Goal: Task Accomplishment & Management: Use online tool/utility

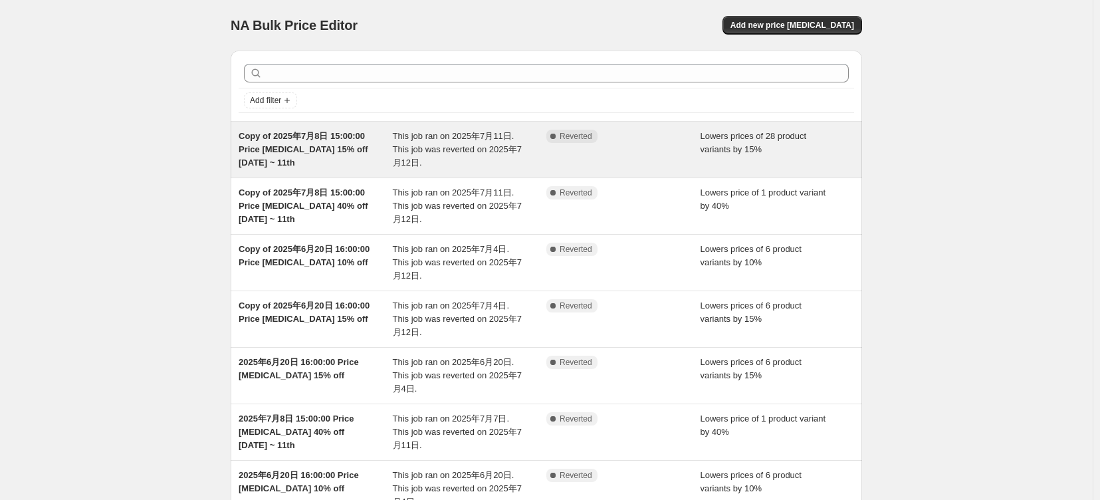
click at [330, 161] on span "Copy of 2025年7月8日 15:00:00 Price [MEDICAL_DATA] 15% off [DATE] ~ 11th" at bounding box center [304, 149] width 130 height 37
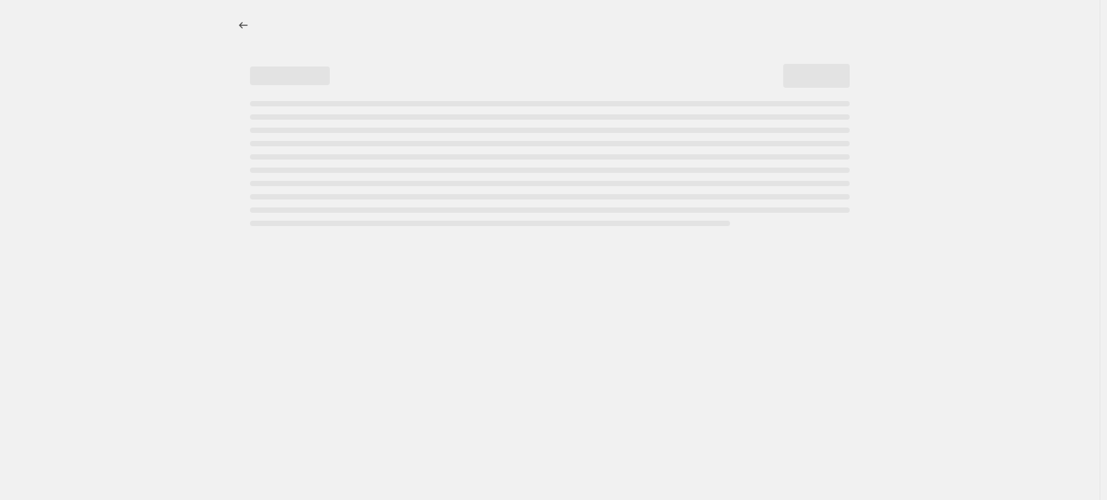
select select "percentage"
select select "tag"
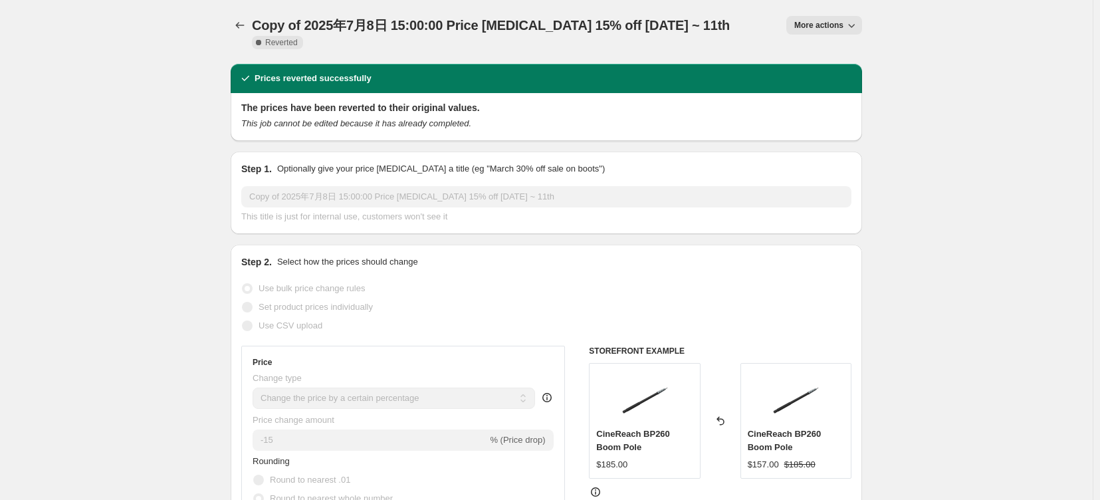
click at [837, 30] on span "More actions" at bounding box center [818, 25] width 49 height 11
click at [840, 104] on span "Delete job" at bounding box center [831, 100] width 39 height 10
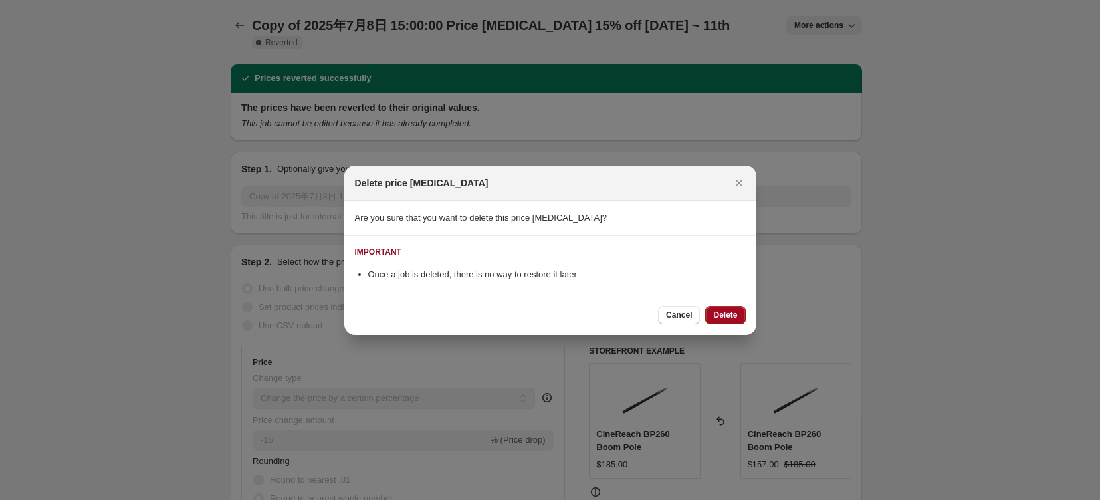
click at [735, 320] on span "Delete" at bounding box center [725, 315] width 24 height 11
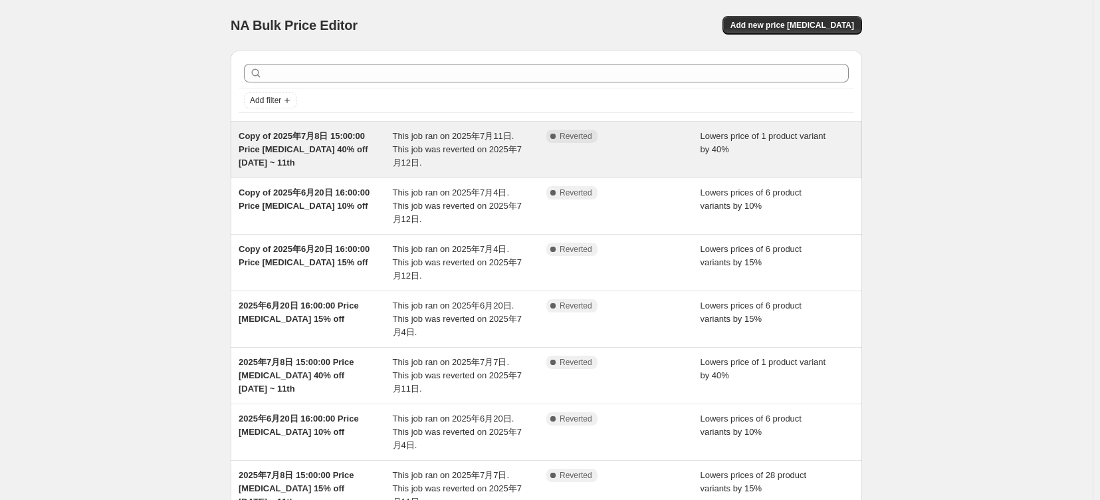
click at [681, 143] on div "Complete Reverted" at bounding box center [613, 136] width 134 height 13
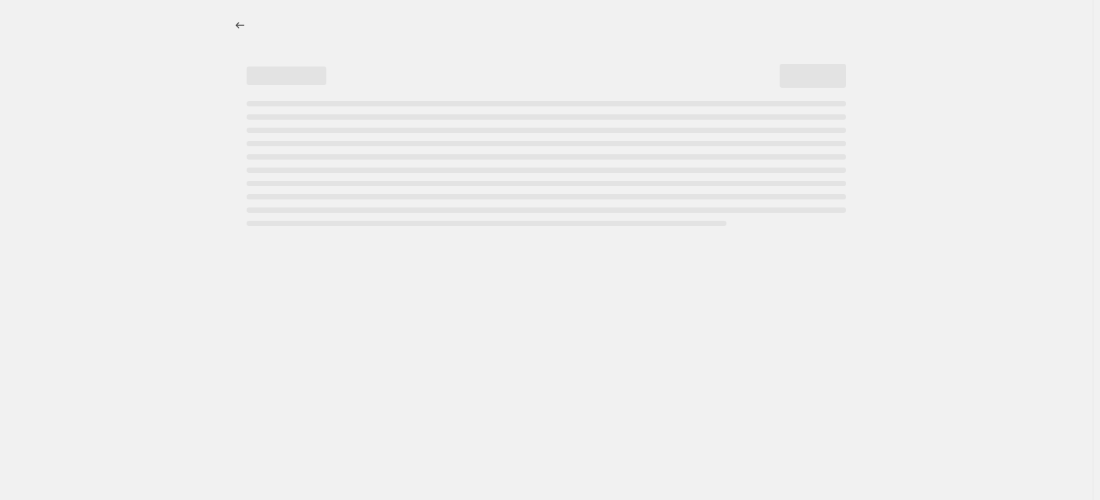
select select "percentage"
select select "tag"
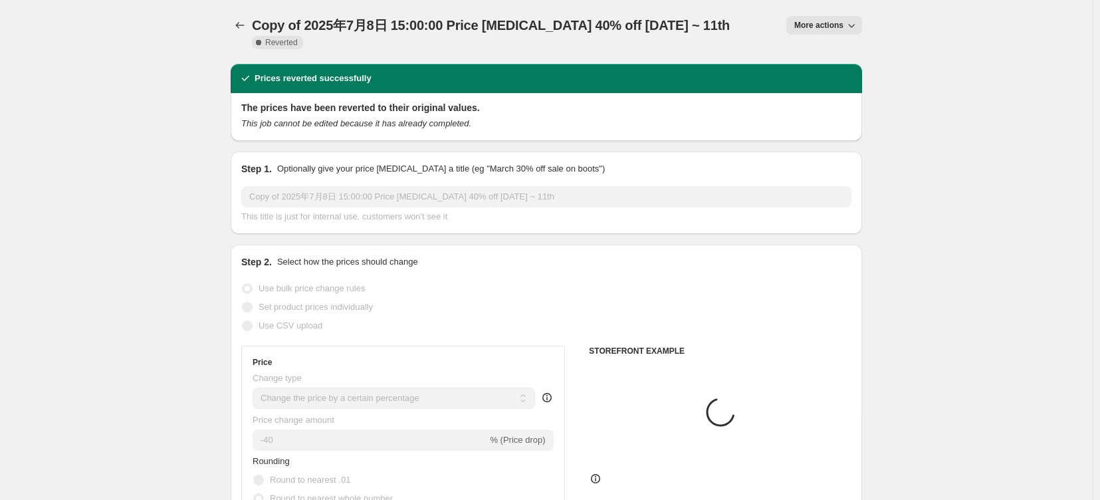
click at [844, 28] on span "More actions" at bounding box center [818, 25] width 49 height 11
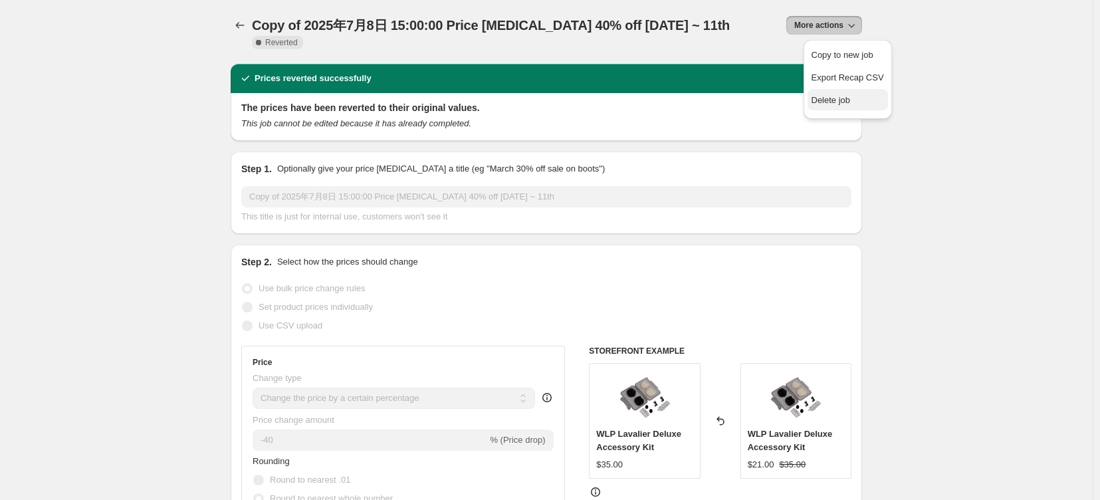
click at [835, 105] on span "Delete job" at bounding box center [831, 100] width 39 height 10
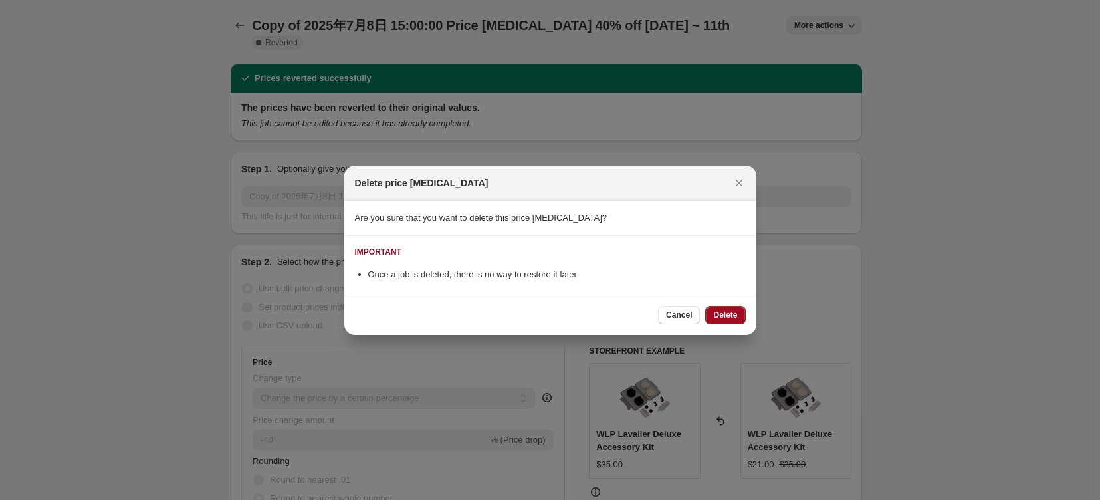
click at [729, 320] on span "Delete" at bounding box center [725, 315] width 24 height 11
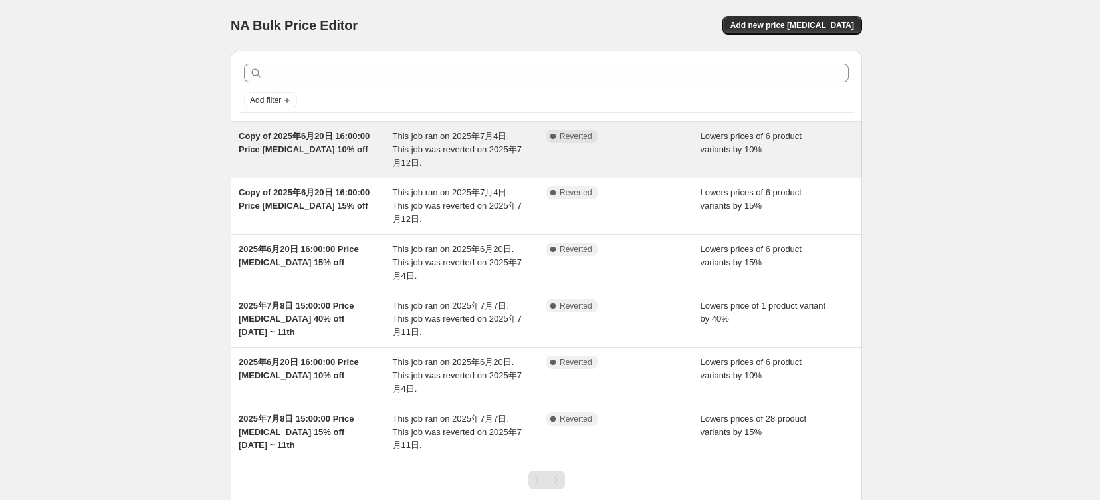
click at [672, 157] on div "Complete Reverted" at bounding box center [623, 150] width 154 height 40
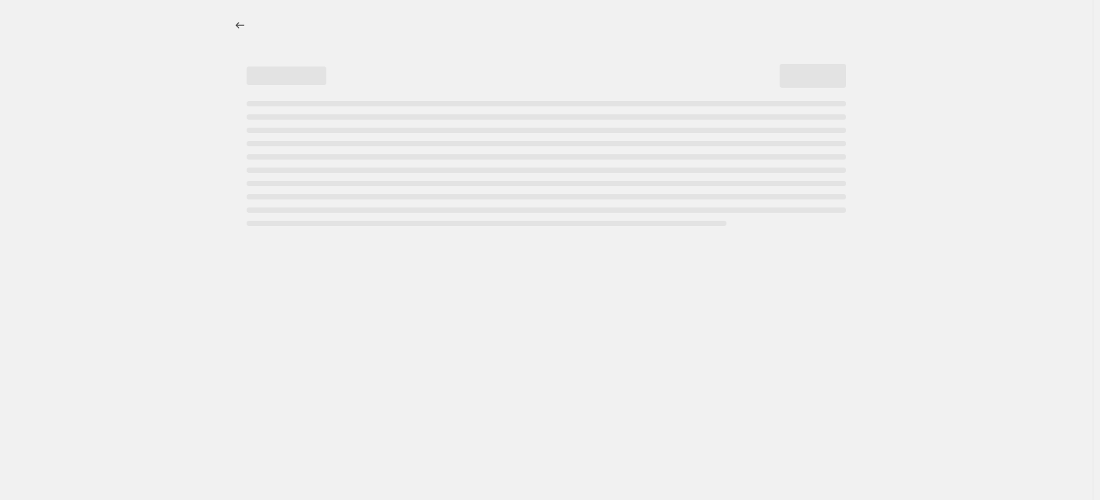
select select "percentage"
select select "tag"
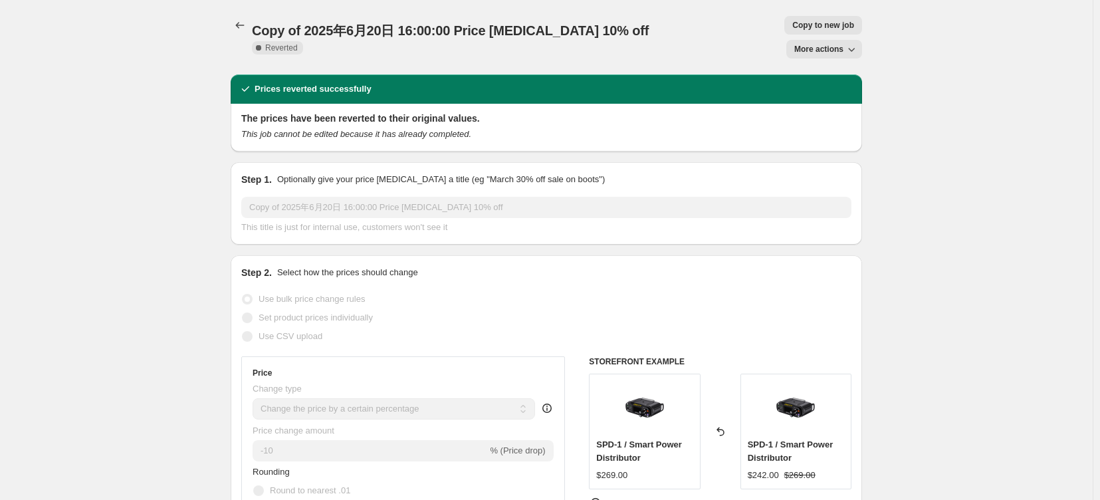
click at [844, 44] on span "More actions" at bounding box center [818, 49] width 49 height 11
click at [839, 75] on span "Delete job" at bounding box center [831, 77] width 39 height 10
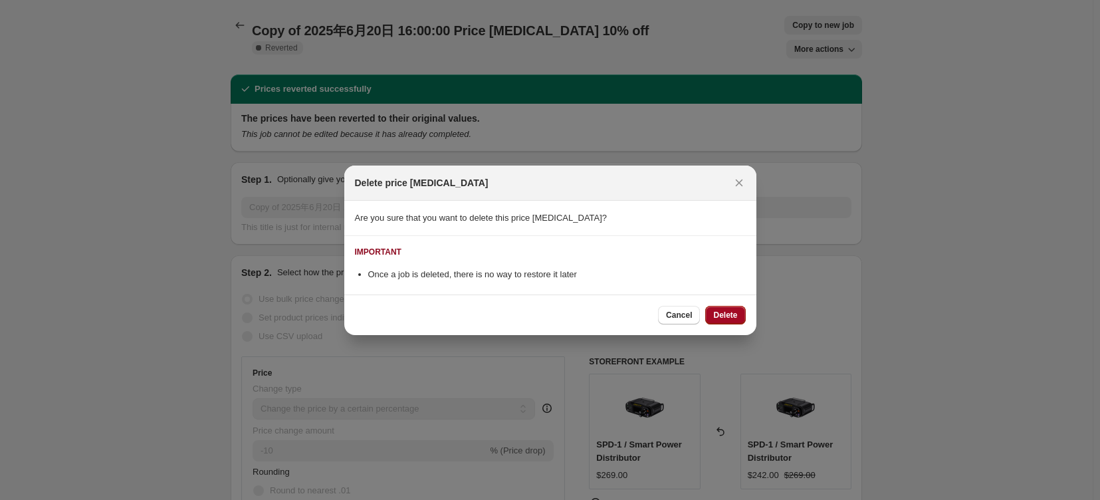
click at [737, 318] on span "Delete" at bounding box center [725, 315] width 24 height 11
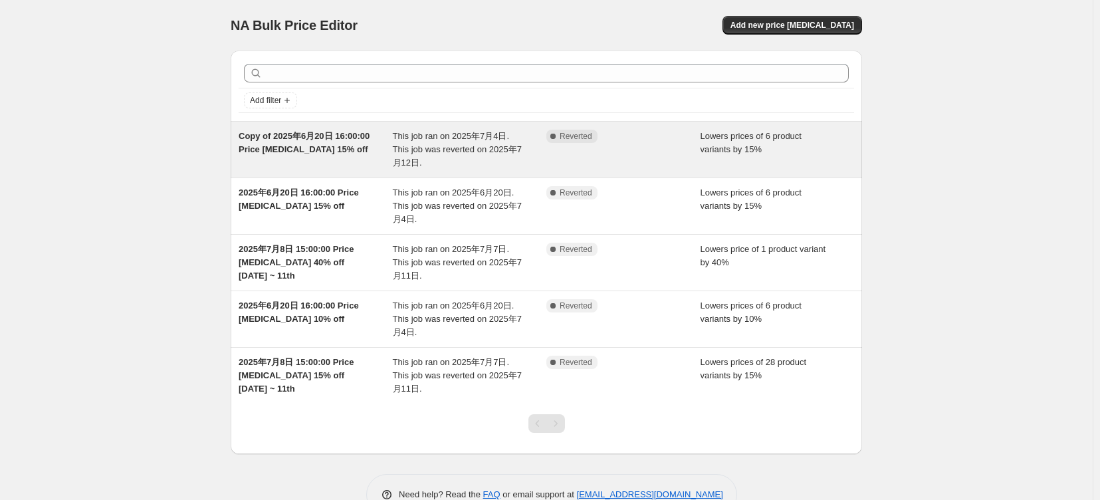
click at [748, 170] on div "Lowers prices of 6 product variants by 15%" at bounding box center [778, 150] width 154 height 40
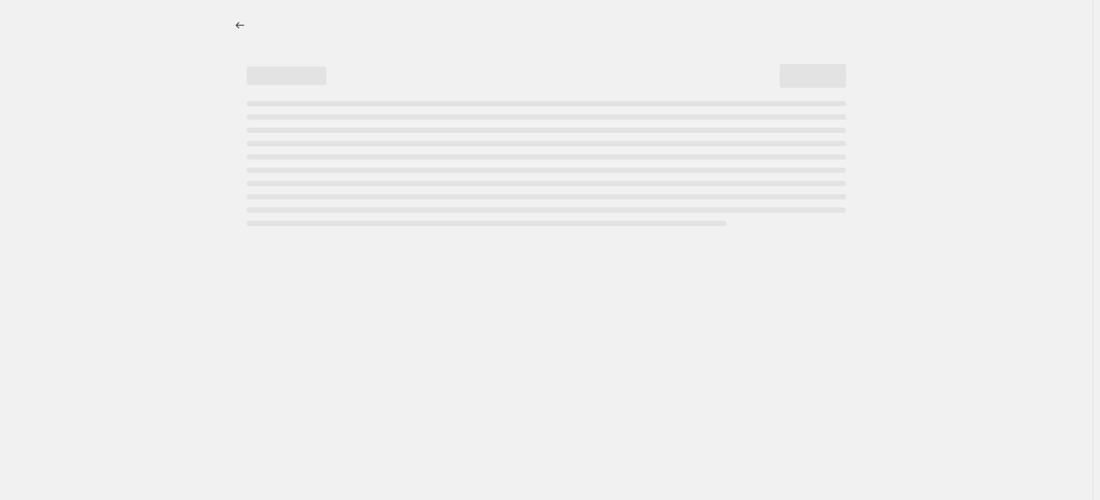
select select "percentage"
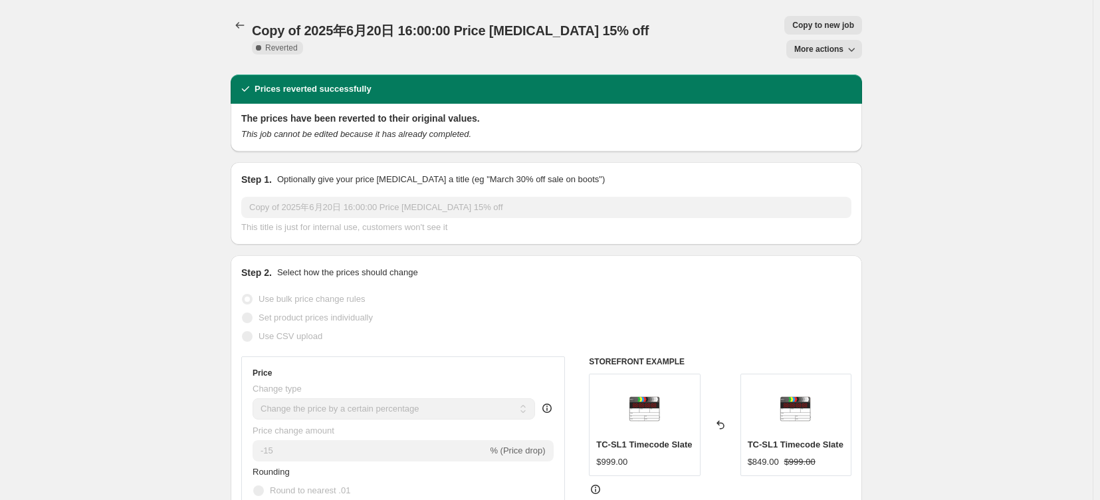
click at [844, 44] on span "More actions" at bounding box center [818, 49] width 49 height 11
click at [846, 77] on span "Delete job" at bounding box center [831, 77] width 39 height 10
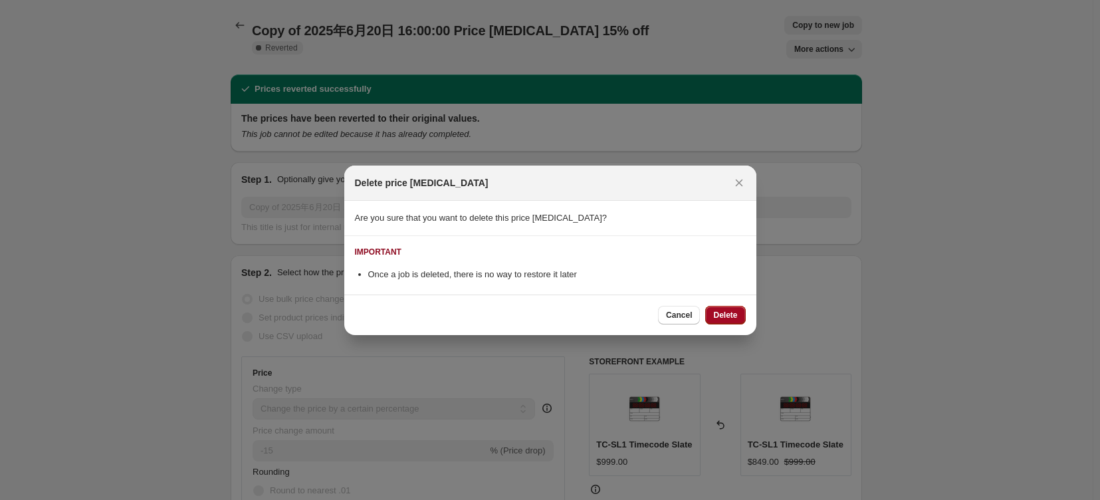
click at [730, 324] on button "Delete" at bounding box center [725, 315] width 40 height 19
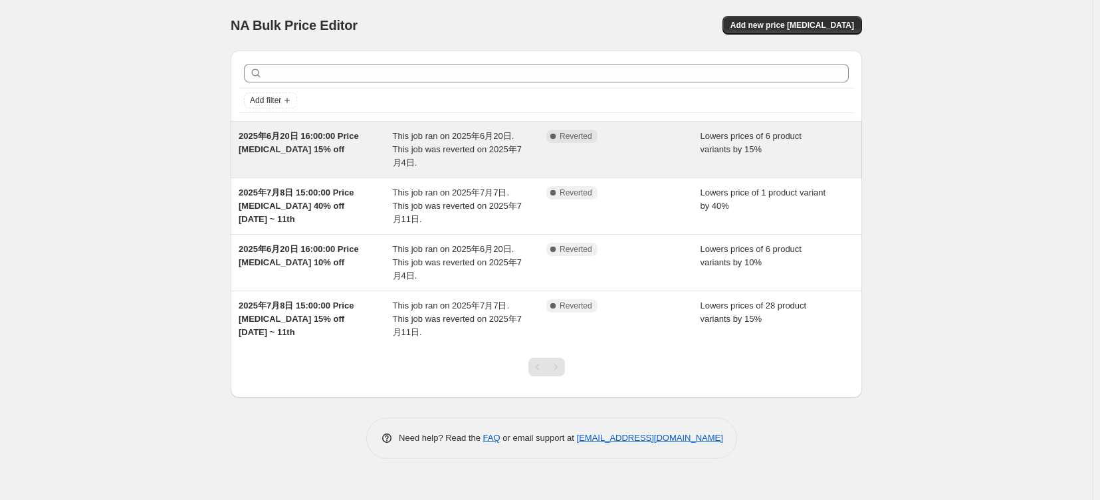
click at [729, 150] on div "Lowers prices of 6 product variants by 15%" at bounding box center [778, 150] width 154 height 40
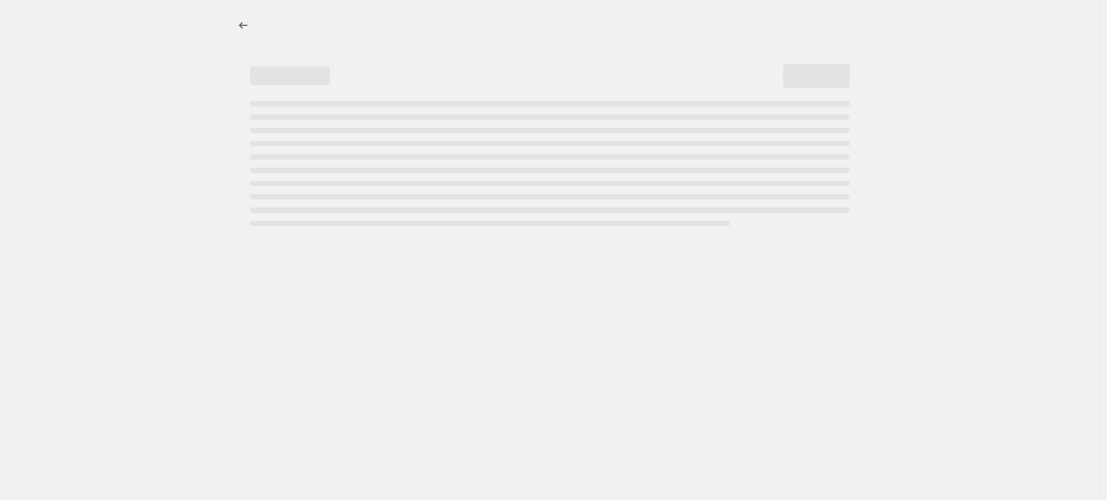
select select "percentage"
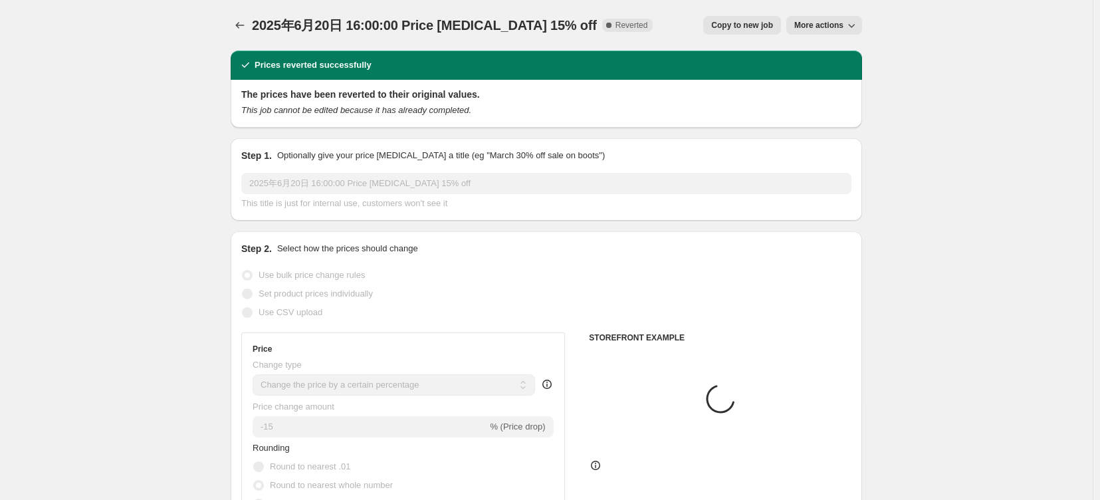
click at [844, 31] on span "More actions" at bounding box center [818, 25] width 49 height 11
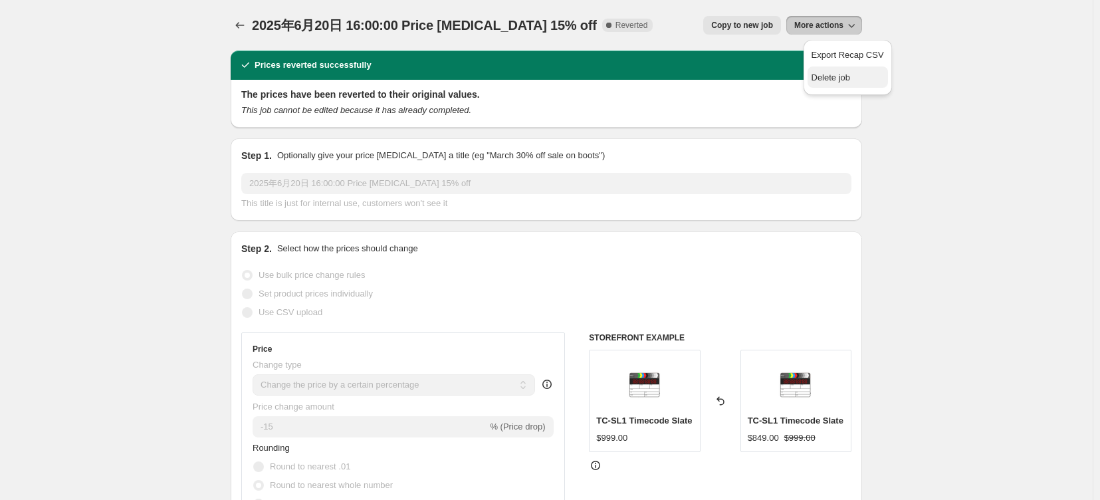
click at [845, 76] on span "Delete job" at bounding box center [831, 77] width 39 height 10
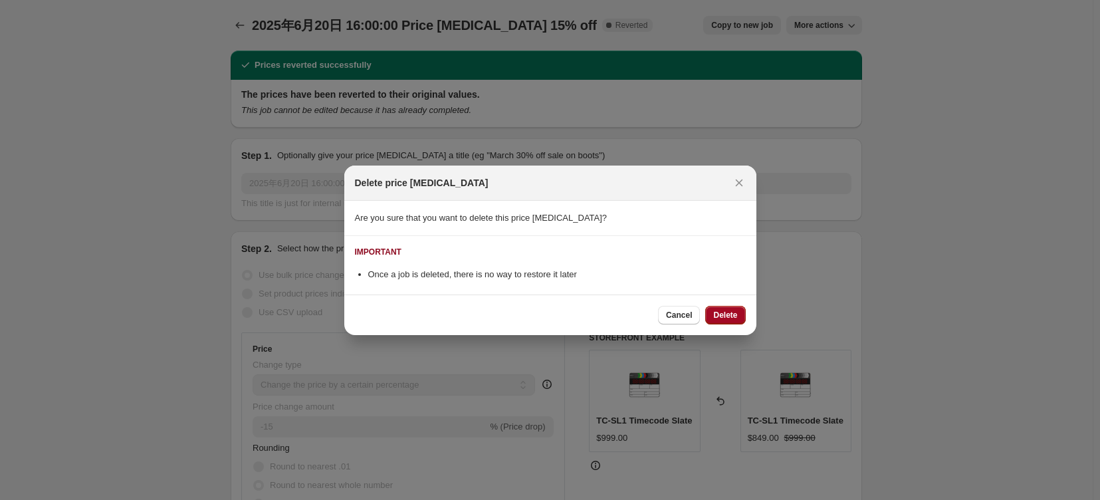
click at [730, 316] on span "Delete" at bounding box center [725, 315] width 24 height 11
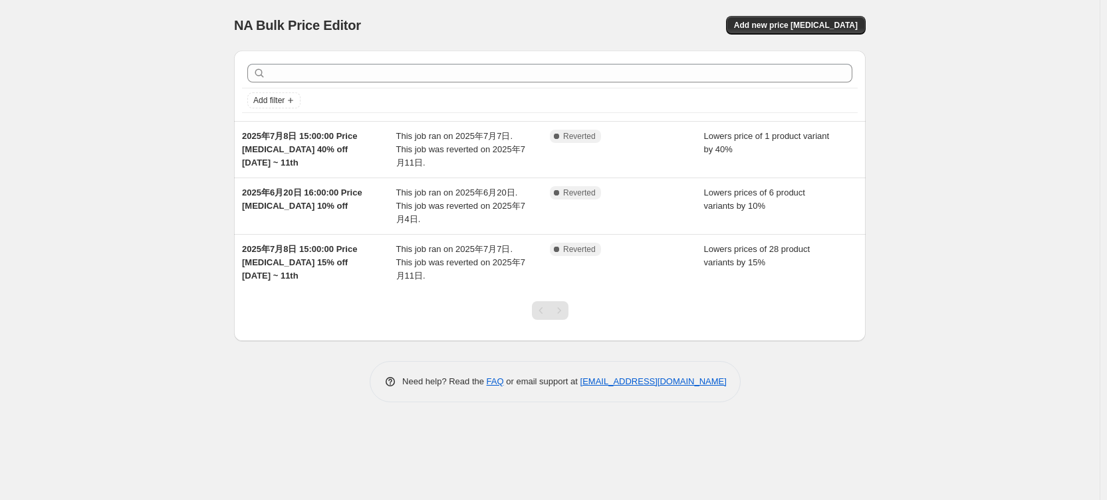
click at [800, 121] on div "Add filter" at bounding box center [549, 86] width 631 height 70
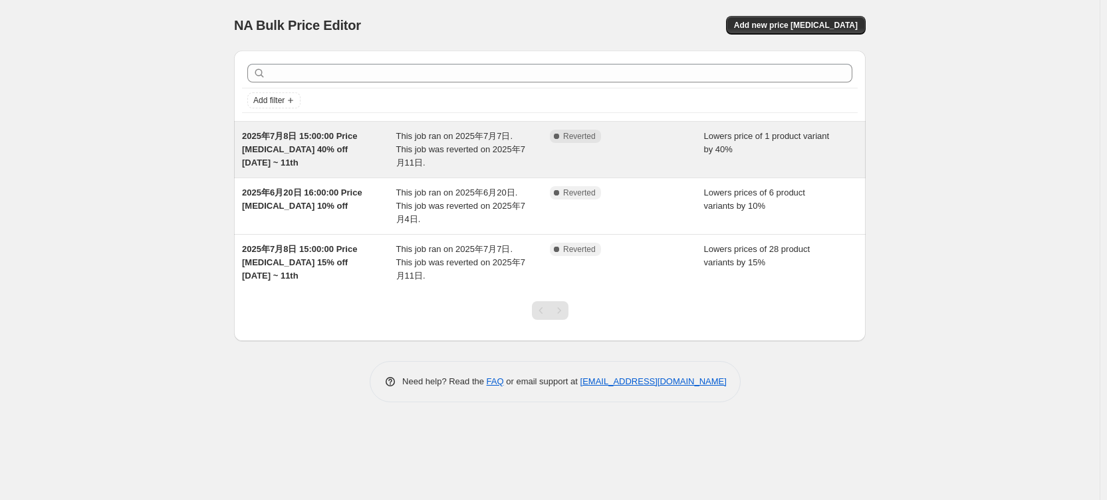
click at [802, 136] on div "2025年7月8日 15:00:00 Price change job 40% off July 8th ~ 11th This job ran on 202…" at bounding box center [549, 150] width 631 height 56
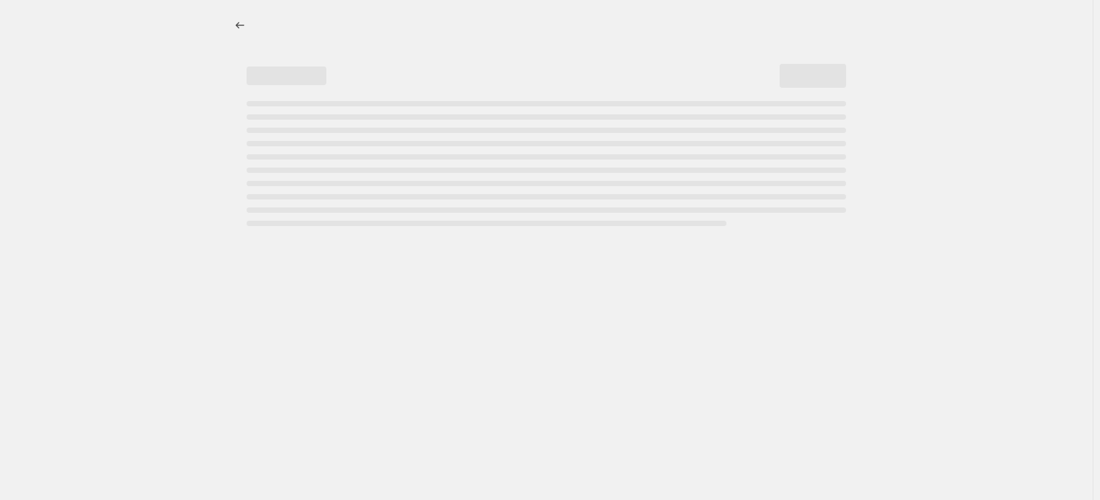
select select "percentage"
select select "tag"
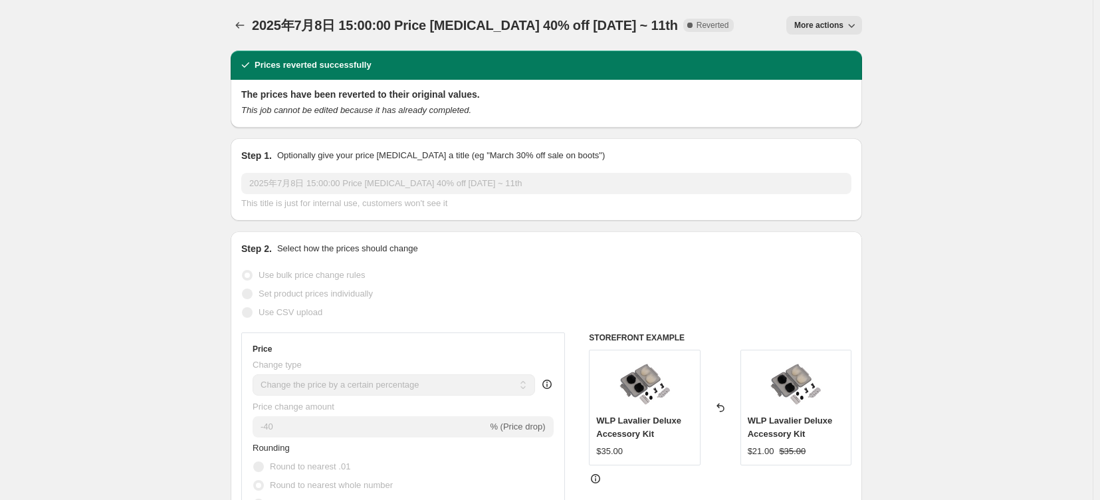
click at [855, 33] on button "More actions" at bounding box center [824, 25] width 76 height 19
click at [834, 103] on span "Delete job" at bounding box center [831, 100] width 39 height 10
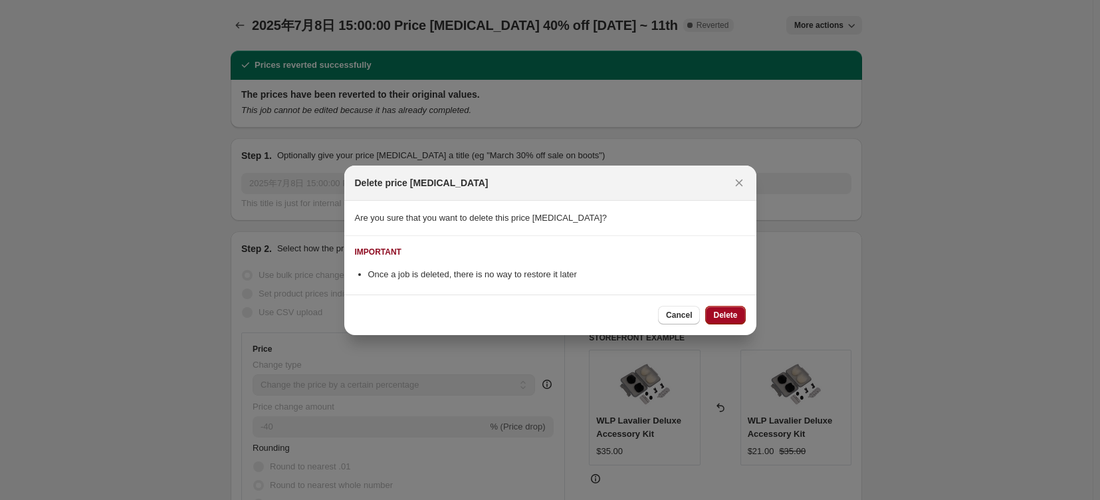
click at [734, 320] on span "Delete" at bounding box center [725, 315] width 24 height 11
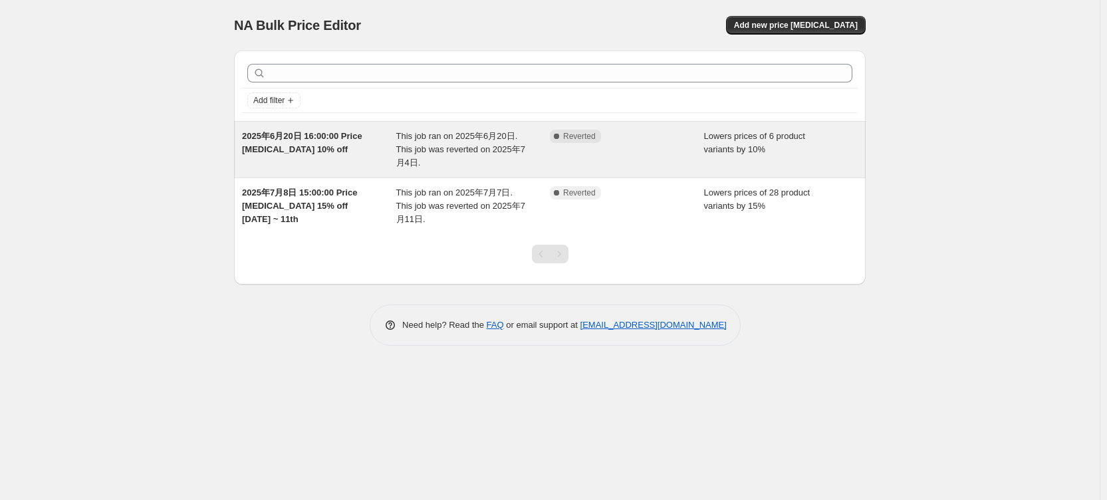
click at [573, 161] on div "Complete Reverted" at bounding box center [627, 150] width 154 height 40
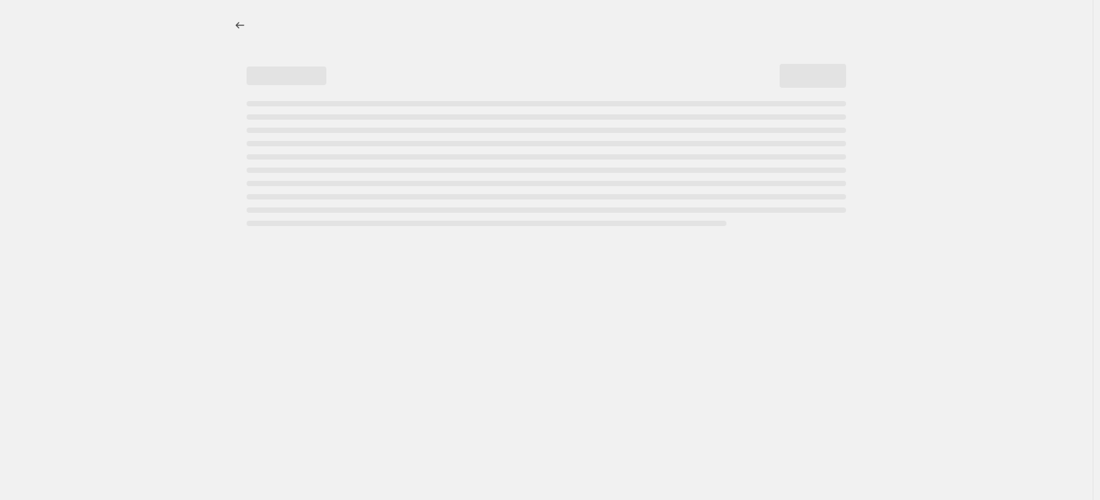
select select "percentage"
select select "tag"
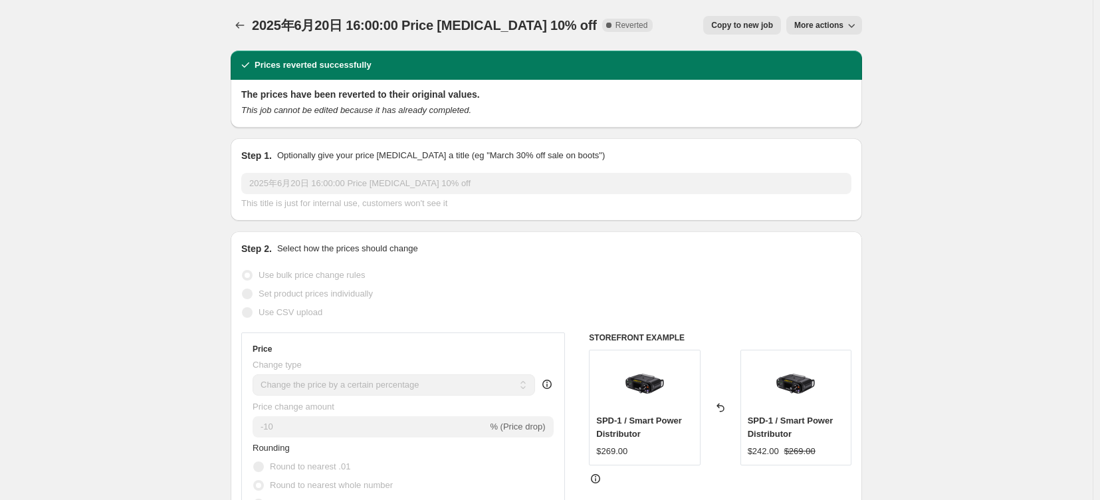
click at [844, 31] on span "More actions" at bounding box center [818, 25] width 49 height 11
click at [840, 78] on span "Delete job" at bounding box center [831, 77] width 39 height 10
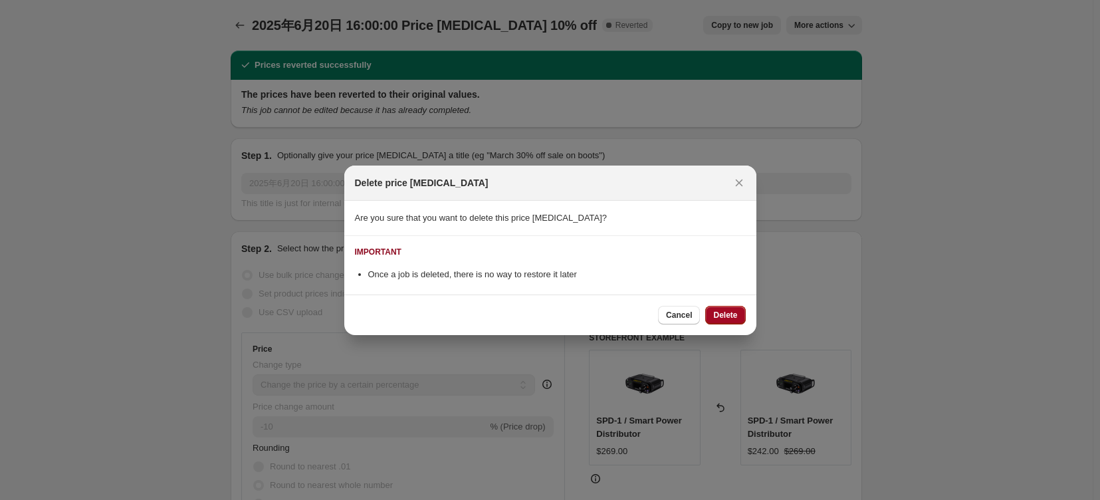
click at [727, 320] on span "Delete" at bounding box center [725, 315] width 24 height 11
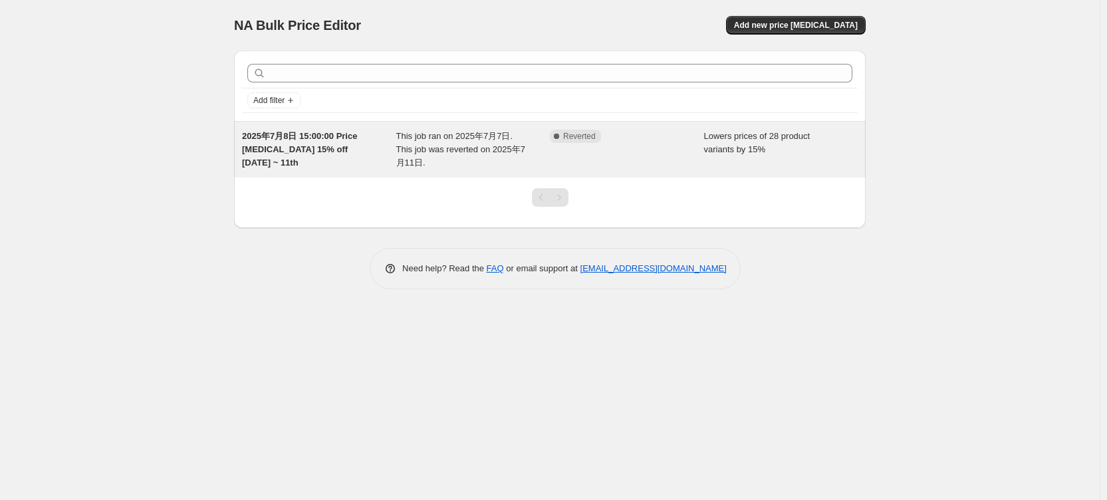
click at [752, 148] on span "Lowers prices of 28 product variants by 15%" at bounding box center [757, 142] width 106 height 23
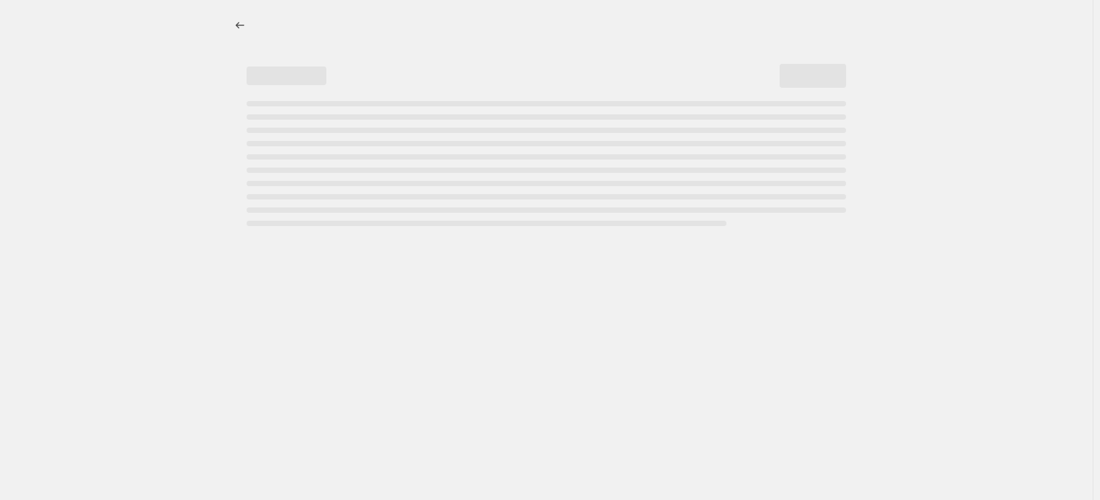
select select "percentage"
select select "tag"
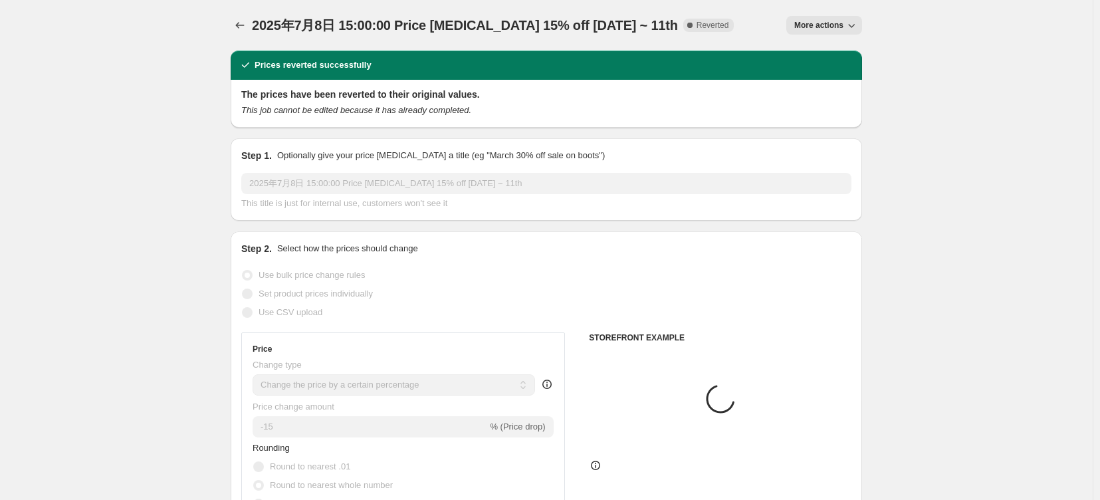
click at [844, 28] on span "More actions" at bounding box center [818, 25] width 49 height 11
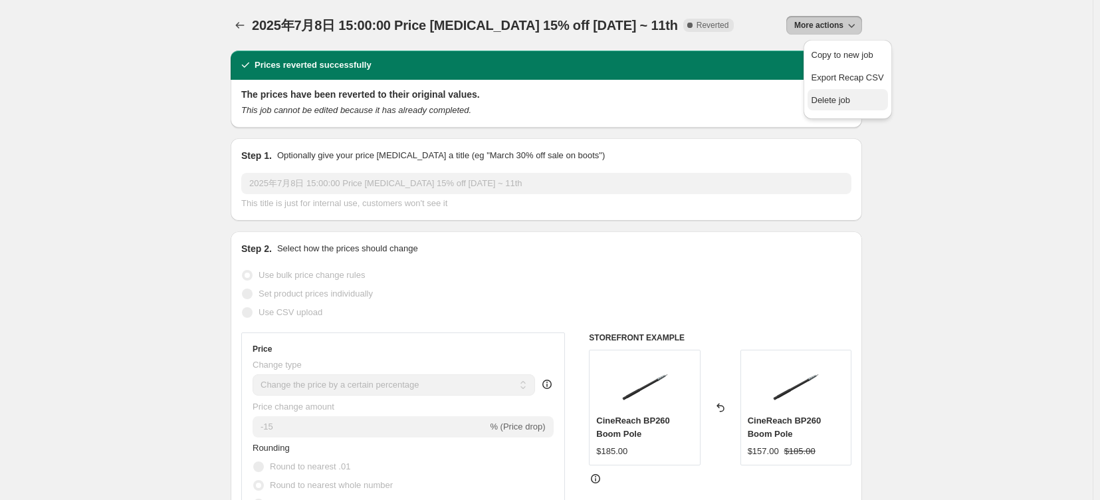
click at [829, 105] on span "Delete job" at bounding box center [831, 100] width 39 height 10
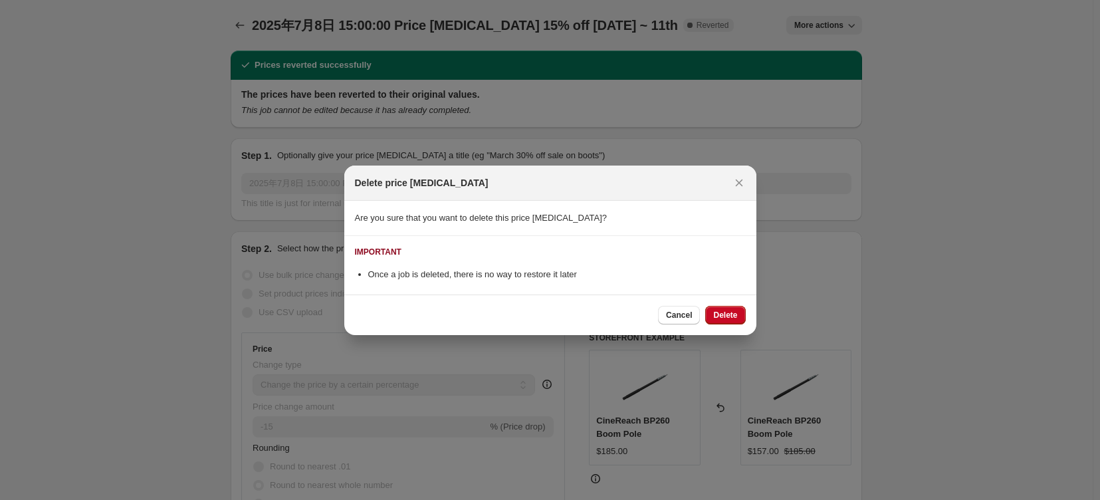
click at [732, 318] on span "Delete" at bounding box center [725, 315] width 24 height 11
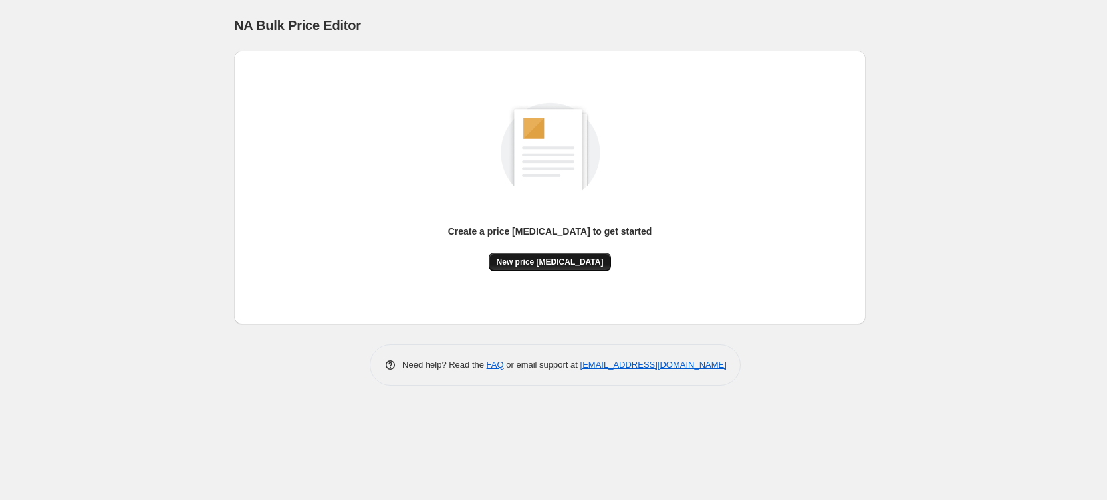
click at [514, 261] on button "New price change job" at bounding box center [550, 262] width 123 height 19
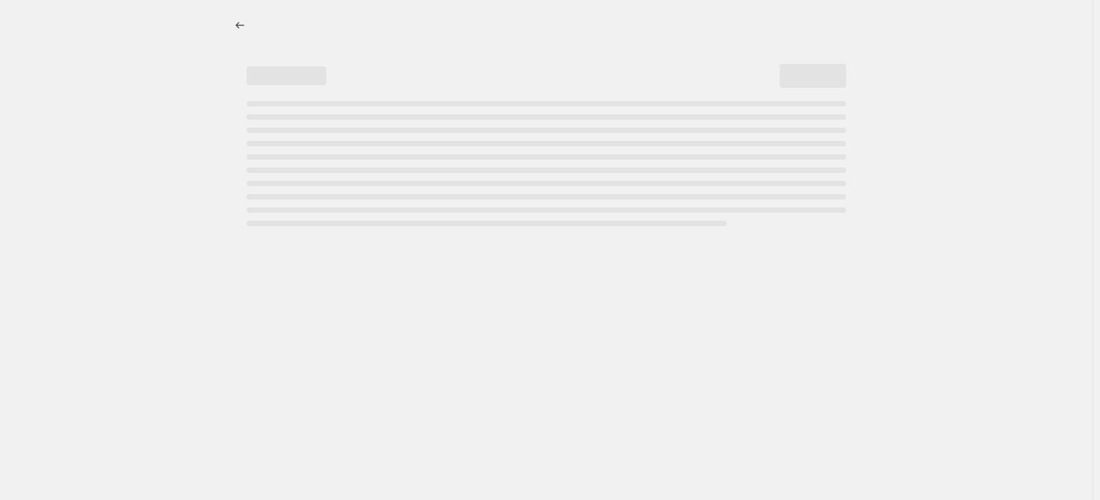
select select "percentage"
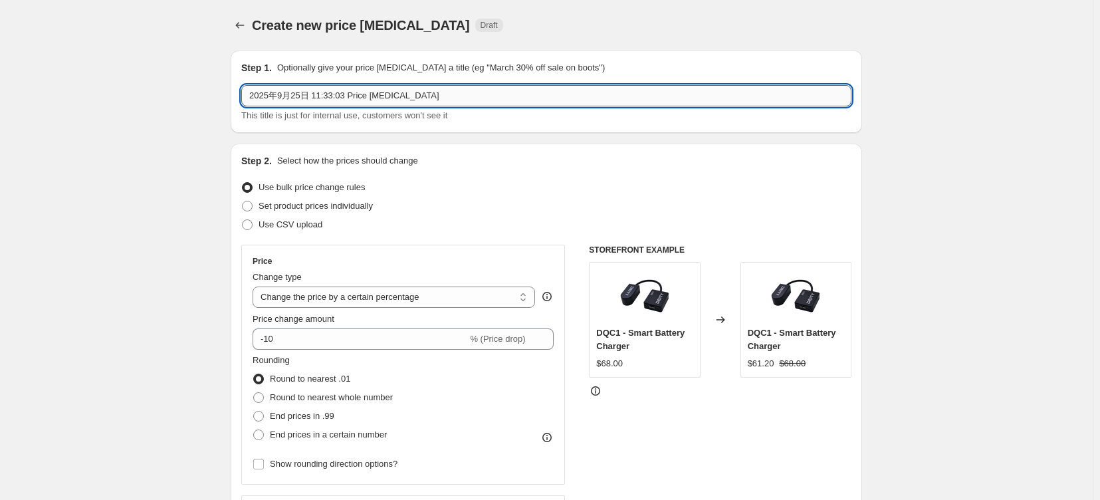
click at [268, 96] on input "2025年9月25日 11:33:03 Price change job" at bounding box center [546, 95] width 610 height 21
click at [297, 100] on input "2025年10月25日 11:33:03 Price change job" at bounding box center [546, 95] width 610 height 21
click at [308, 99] on input "2025年10月2日 11:33:03 Price change job" at bounding box center [546, 95] width 610 height 21
drag, startPoint x: 326, startPoint y: 98, endPoint x: 318, endPoint y: 96, distance: 7.6
click at [318, 96] on input "2025年10月2日 14:33:03 Price change job" at bounding box center [546, 95] width 610 height 21
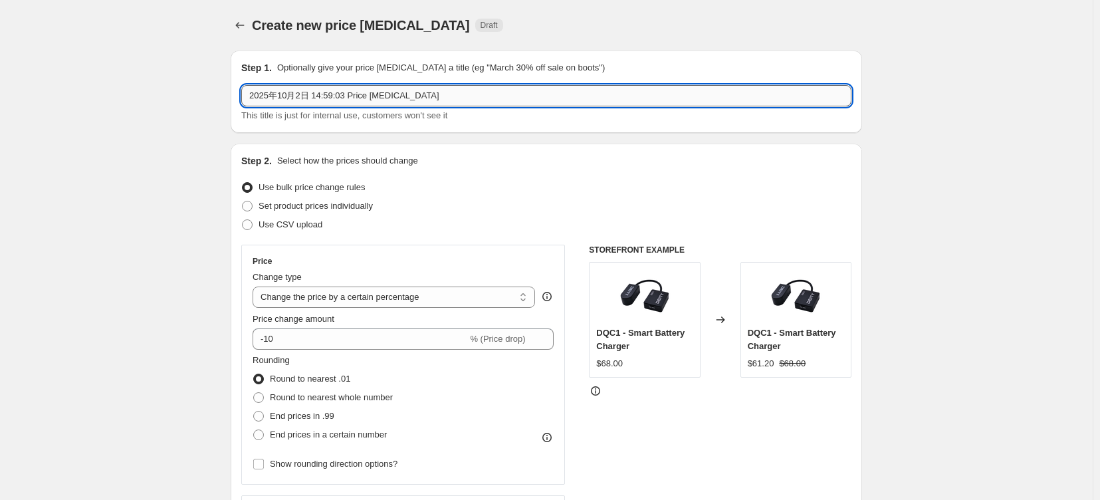
click at [337, 96] on input "2025年10月2日 14:59:03 Price change job" at bounding box center [546, 95] width 610 height 21
click at [435, 103] on input "2025年10月2日 14:59:00 Price change job" at bounding box center [546, 95] width 610 height 21
type input "2025年10月2日 14:59:00 Price change job"
click at [317, 211] on span "Set product prices individually" at bounding box center [316, 206] width 114 height 10
click at [243, 201] on input "Set product prices individually" at bounding box center [242, 201] width 1 height 1
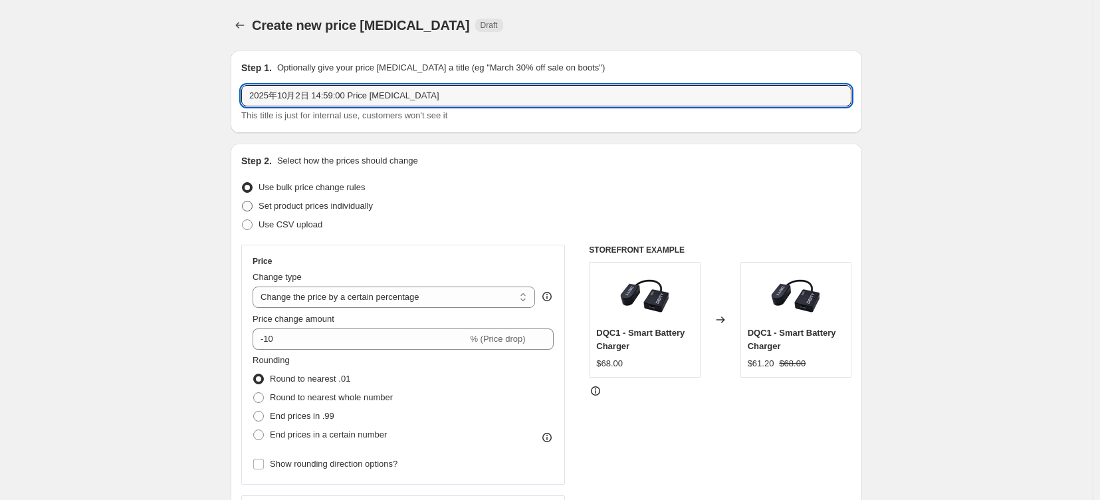
radio input "true"
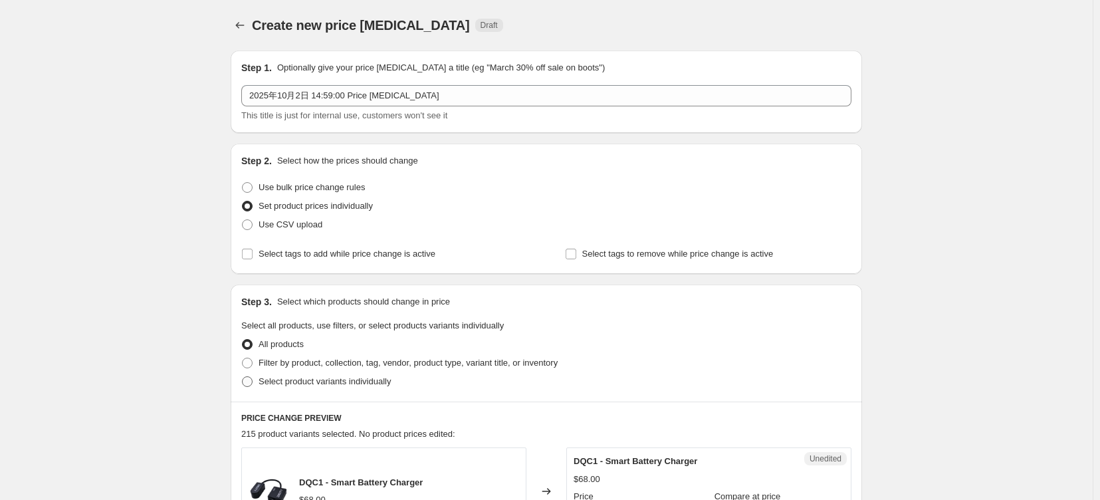
click at [241, 391] on label "Select product variants individually" at bounding box center [316, 381] width 150 height 19
click at [242, 377] on input "Select product variants individually" at bounding box center [242, 376] width 1 height 1
radio input "true"
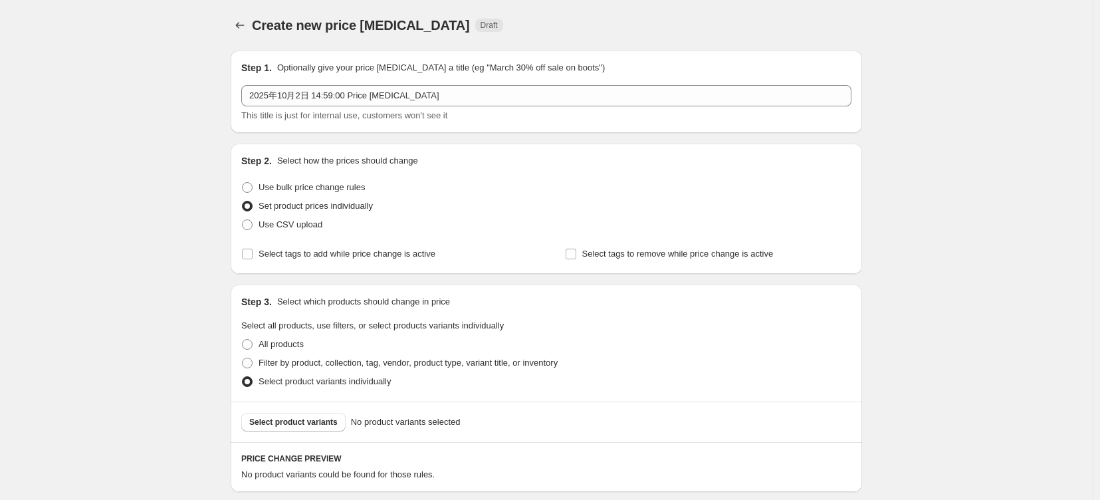
scroll to position [221, 0]
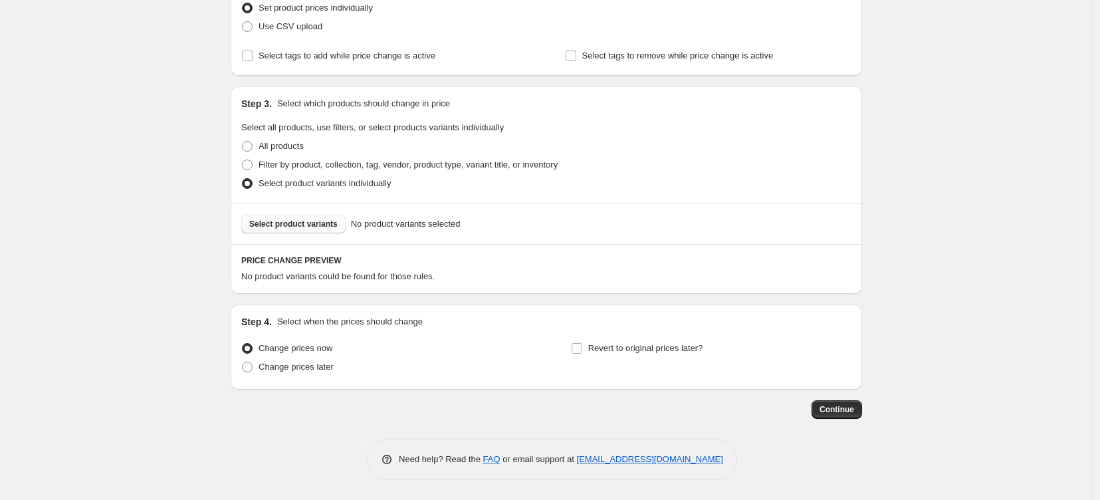
click at [306, 231] on button "Select product variants" at bounding box center [293, 224] width 104 height 19
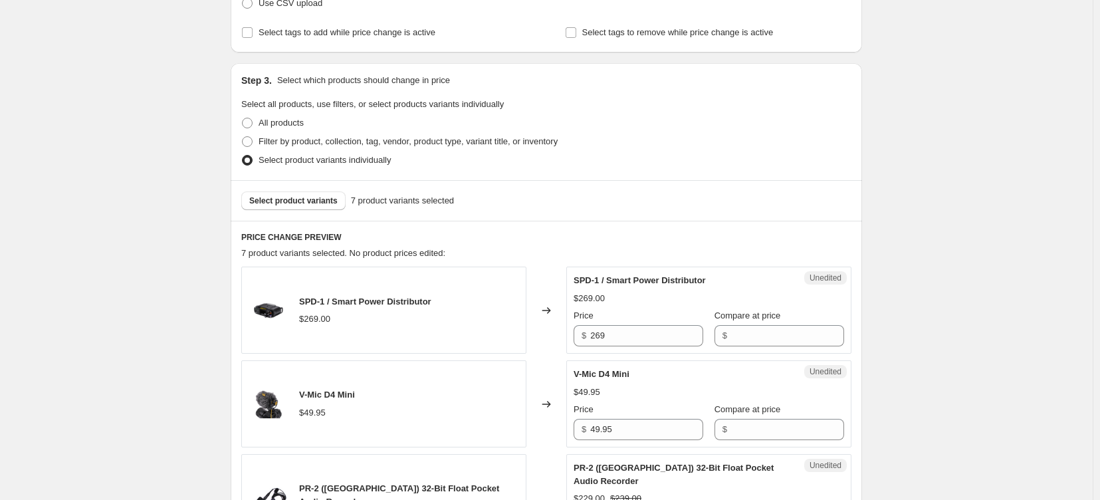
scroll to position [443, 0]
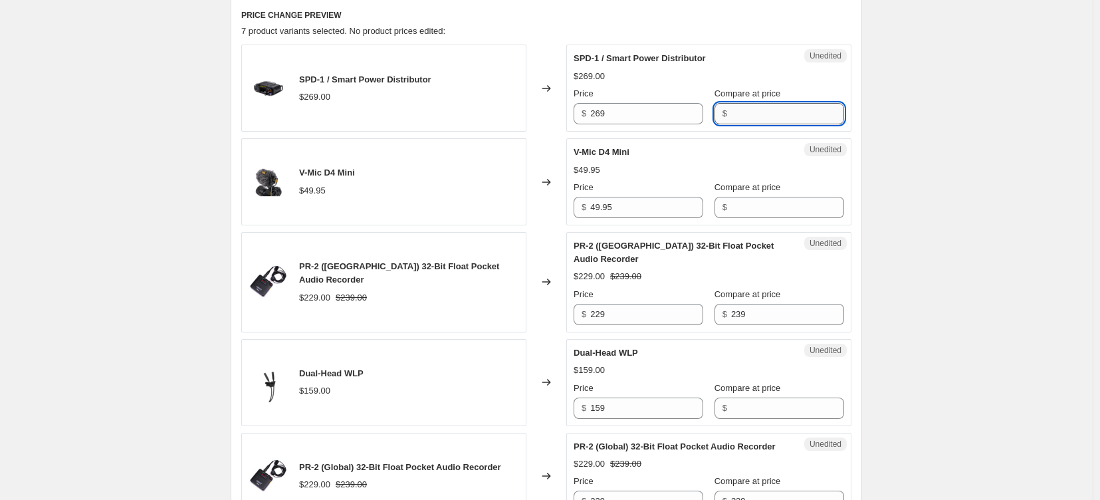
click at [778, 124] on input "Compare at price" at bounding box center [787, 113] width 113 height 21
type input "228"
click at [767, 218] on div "V-Mic D4 Mini $49.95 Price $ 49.95 Compare at price $" at bounding box center [709, 182] width 271 height 72
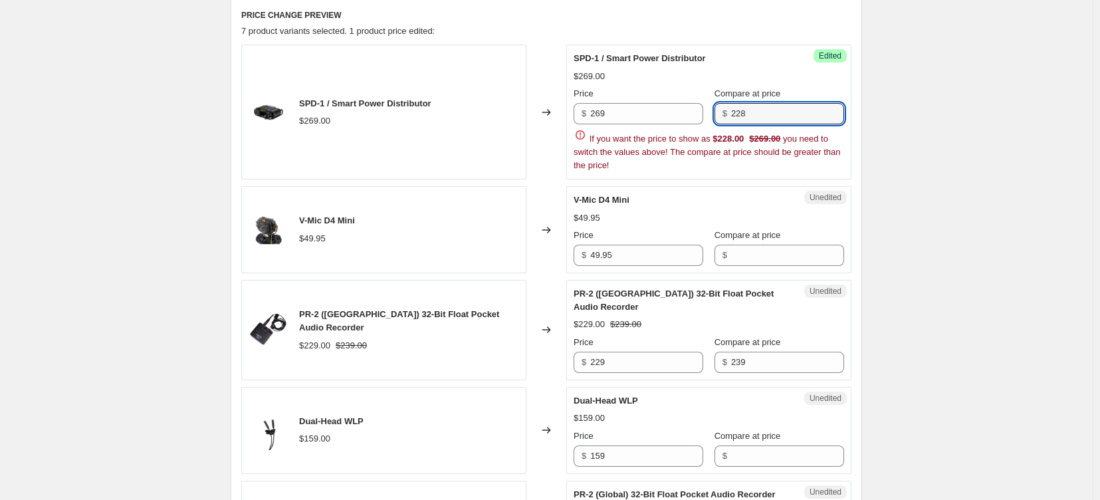
drag, startPoint x: 773, startPoint y: 140, endPoint x: 733, endPoint y: 140, distance: 39.9
click at [733, 124] on div "$ 228" at bounding box center [780, 113] width 130 height 21
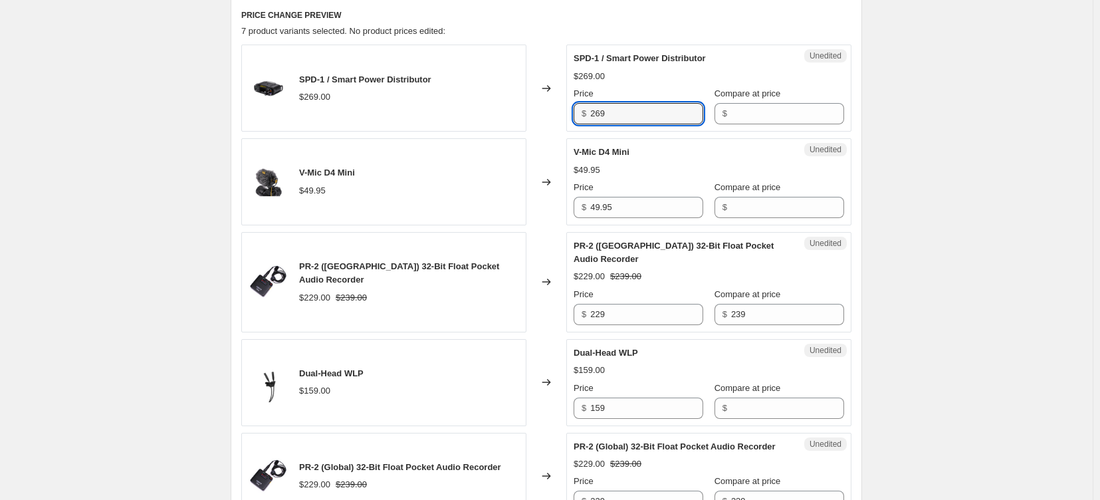
drag, startPoint x: 638, startPoint y: 137, endPoint x: 568, endPoint y: 143, distance: 70.7
click at [568, 132] on div "SPD-1 / Smart Power Distributor $269.00 Changed to Unedited SPD-1 / Smart Power…" at bounding box center [546, 88] width 610 height 87
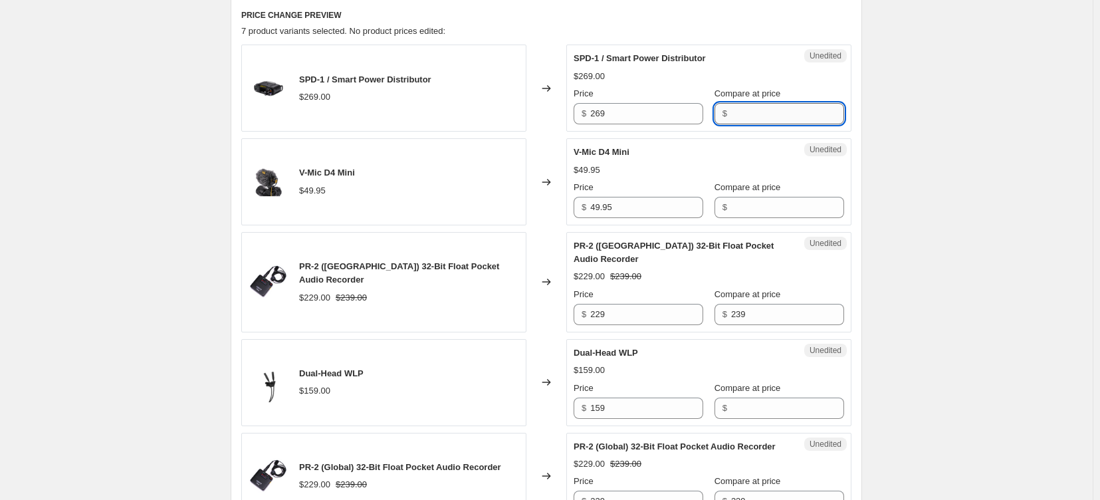
click at [811, 124] on input "Compare at price" at bounding box center [787, 113] width 113 height 21
type input "269"
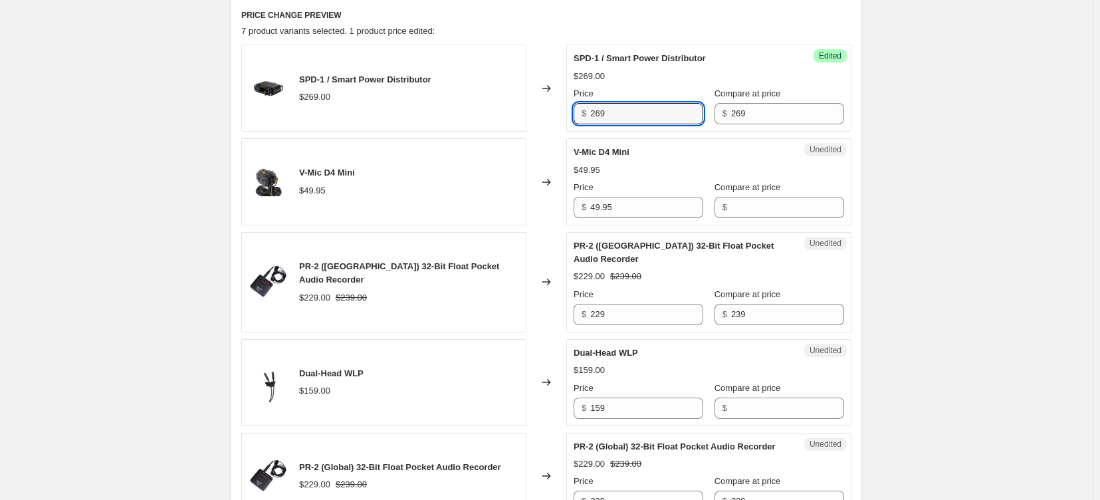
drag, startPoint x: 620, startPoint y: 140, endPoint x: 526, endPoint y: 144, distance: 93.1
click at [526, 132] on div "SPD-1 / Smart Power Distributor $269.00 Changed to Success Edited SPD-1 / Smart…" at bounding box center [546, 88] width 610 height 87
click at [658, 124] on input "269" at bounding box center [646, 113] width 113 height 21
paste input "28"
type input "228"
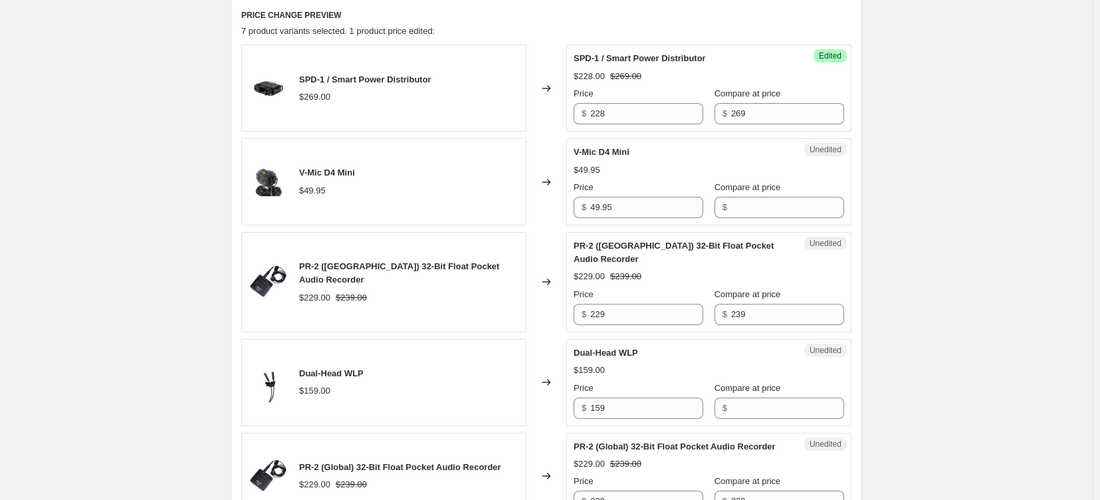
click at [723, 189] on div "V-Mic D4 Mini $49.95 Price $ 49.95 Compare at price $" at bounding box center [709, 182] width 271 height 72
drag, startPoint x: 642, startPoint y: 239, endPoint x: 600, endPoint y: 241, distance: 41.9
click at [600, 218] on input "49.95" at bounding box center [646, 207] width 113 height 21
click at [667, 218] on input "49.95" at bounding box center [646, 207] width 113 height 21
drag, startPoint x: 594, startPoint y: 238, endPoint x: 579, endPoint y: 237, distance: 14.6
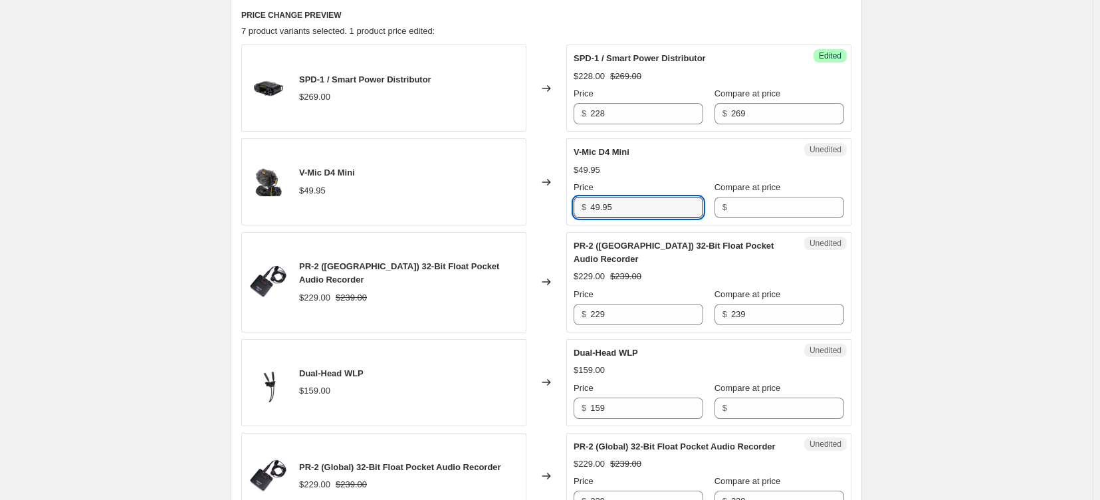
click at [579, 218] on div "$ 49.95" at bounding box center [639, 207] width 130 height 21
type input "49.95"
click at [786, 218] on input "Compare at price" at bounding box center [787, 207] width 113 height 21
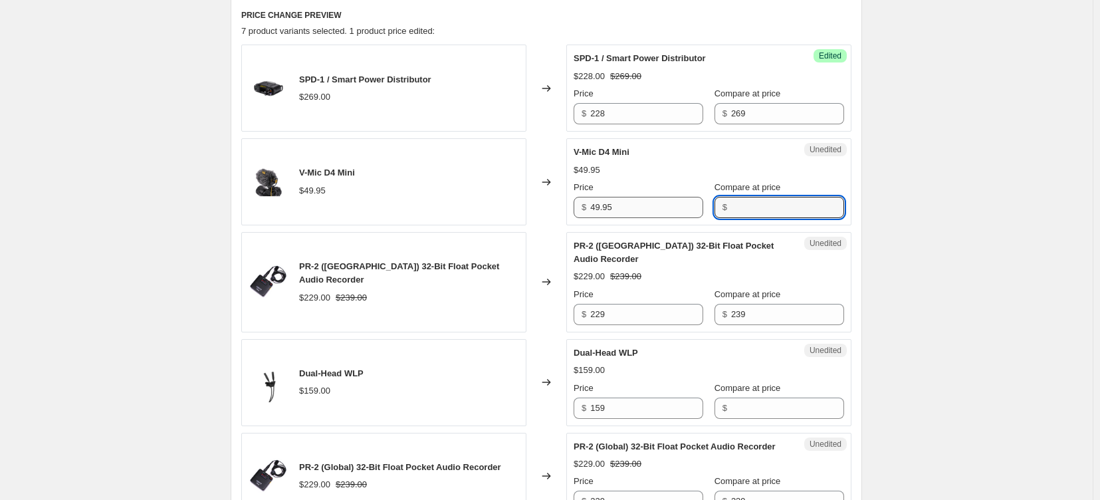
paste input "49.95"
type input "49.95"
click at [655, 218] on input "49.95" at bounding box center [646, 207] width 113 height 21
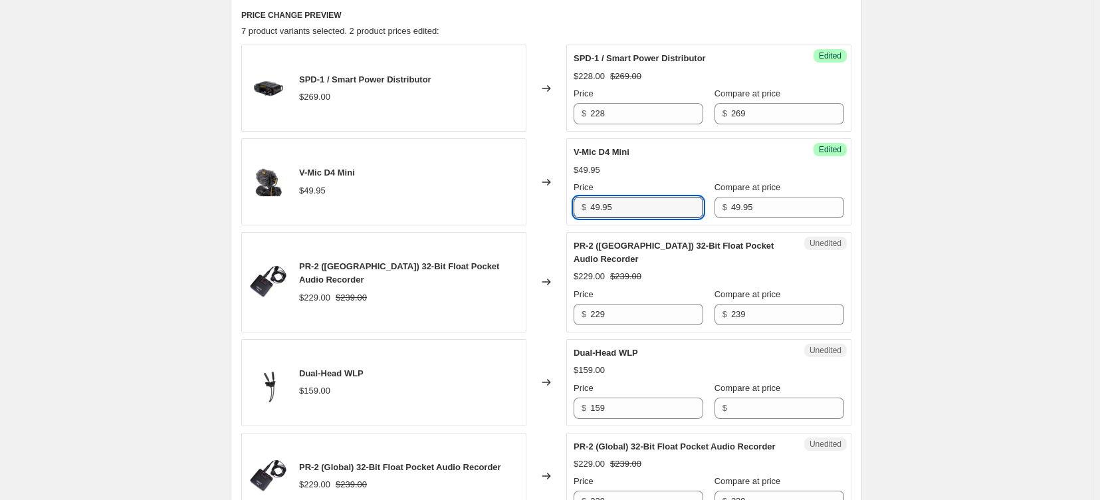
drag, startPoint x: 665, startPoint y: 241, endPoint x: 521, endPoint y: 243, distance: 144.3
click at [521, 225] on div "V-Mic D4 Mini $49.95 Changed to Success Edited V-Mic D4 Mini $49.95 Price $ 49.…" at bounding box center [546, 181] width 610 height 87
type input "39"
click at [744, 191] on div "V-Mic D4 Mini $49.95 Price $ 39 Compare at price $ 49.95" at bounding box center [709, 182] width 271 height 72
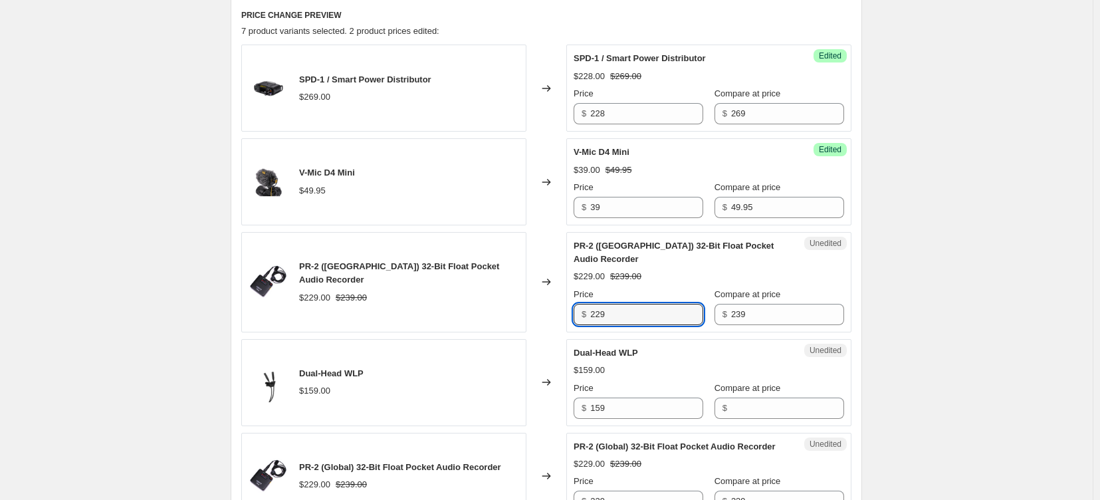
drag, startPoint x: 598, startPoint y: 331, endPoint x: 576, endPoint y: 331, distance: 22.6
click at [576, 331] on div "Unedited PR-2 (US) 32-Bit Float Pocket Audio Recorder $229.00 $239.00 Price $ 2…" at bounding box center [708, 282] width 285 height 100
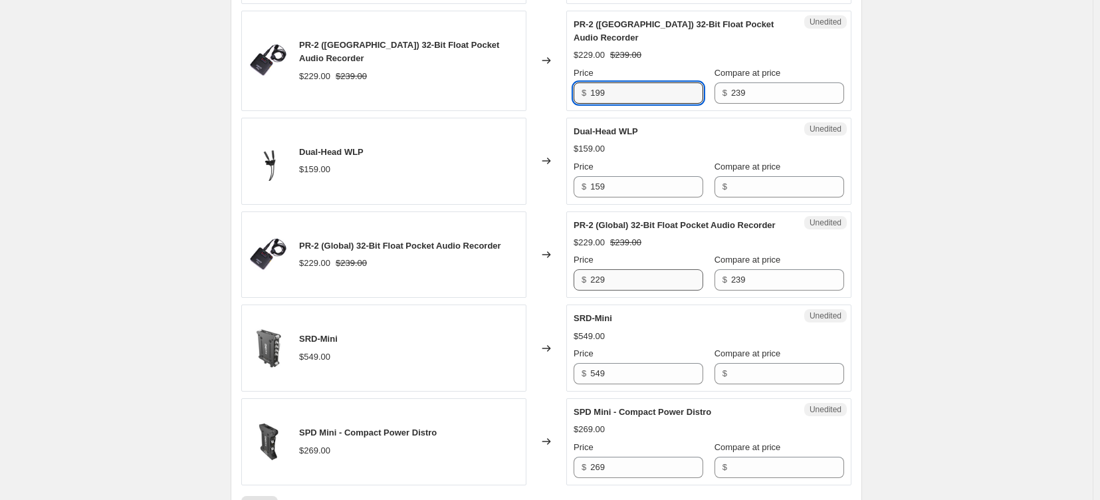
type input "199"
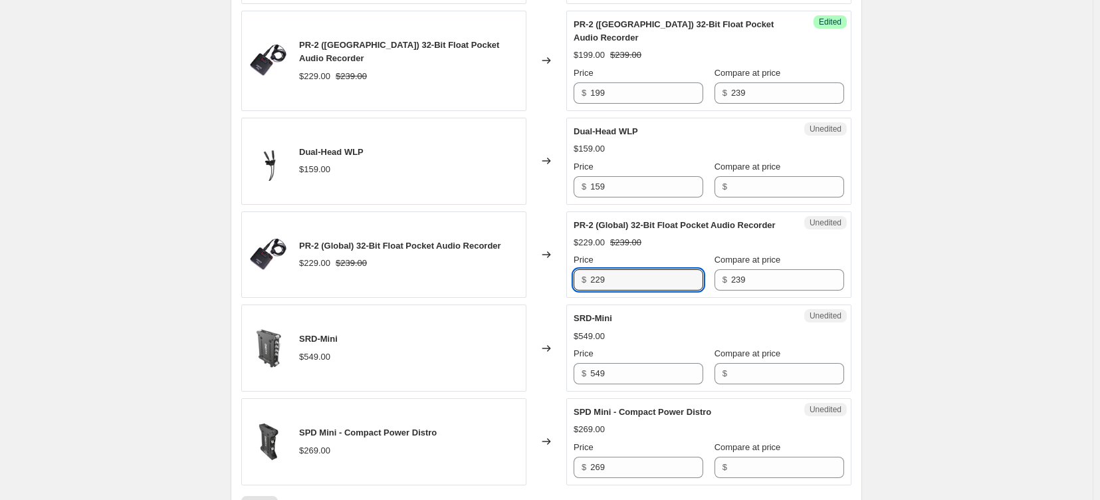
drag, startPoint x: 616, startPoint y: 316, endPoint x: 550, endPoint y: 316, distance: 65.8
click at [550, 298] on div "PR-2 (Global) 32-Bit Float Pocket Audio Recorder $229.00 $239.00 Changed to Une…" at bounding box center [546, 254] width 610 height 87
type input "199"
click at [624, 197] on input "159" at bounding box center [646, 186] width 113 height 21
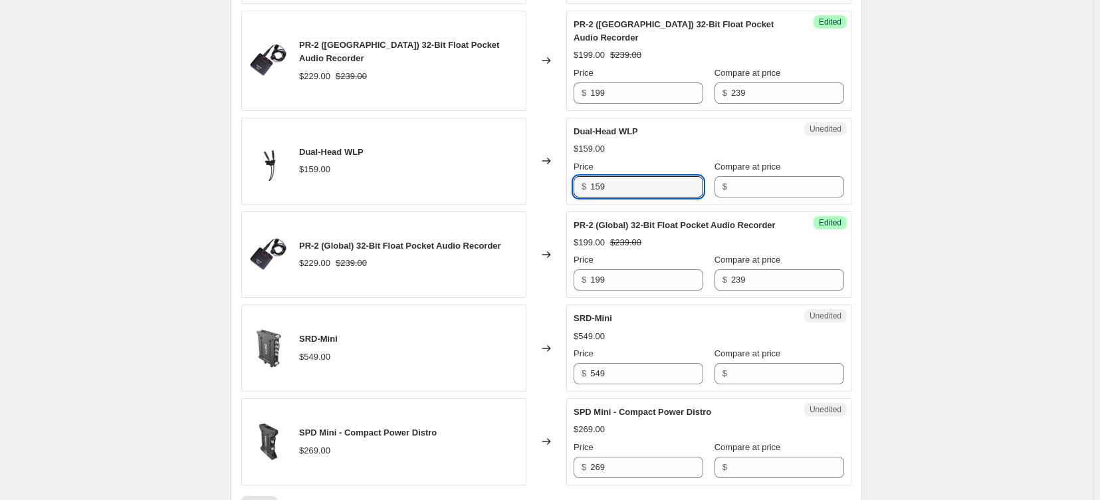
drag, startPoint x: 624, startPoint y: 216, endPoint x: 577, endPoint y: 216, distance: 46.5
click at [577, 197] on div "$ 159" at bounding box center [639, 186] width 130 height 21
type input "159"
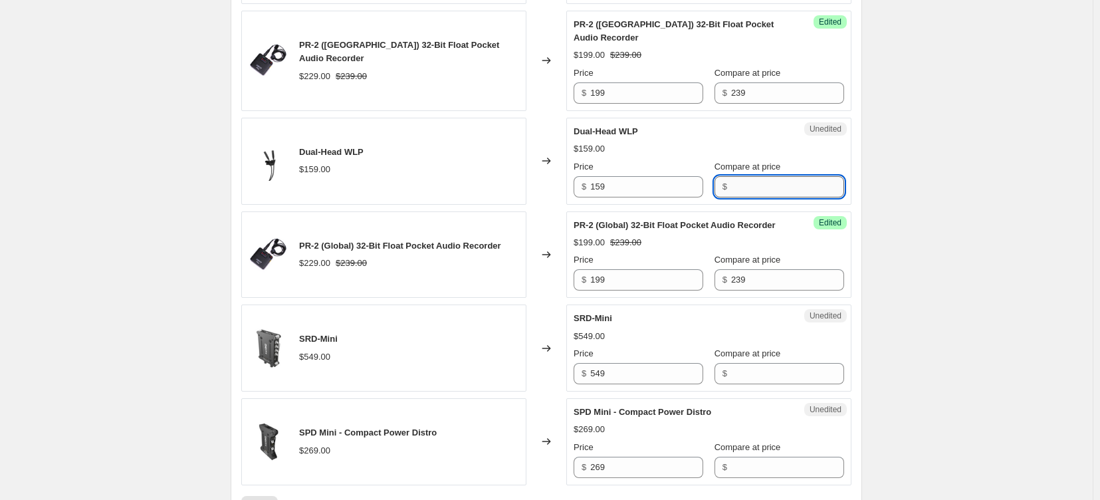
click at [778, 197] on input "Compare at price" at bounding box center [787, 186] width 113 height 21
paste input "159"
type input "159"
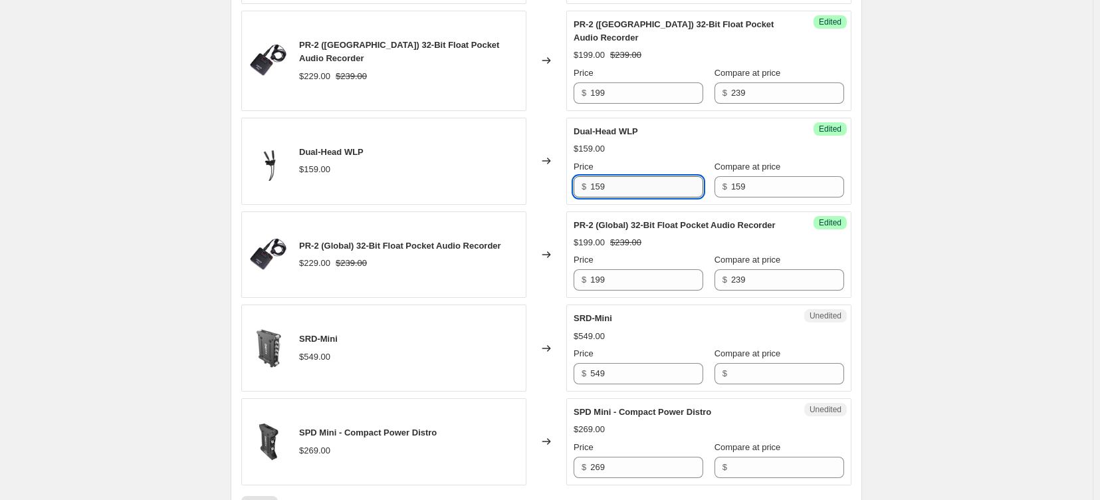
click at [639, 197] on input "159" at bounding box center [646, 186] width 113 height 21
drag, startPoint x: 639, startPoint y: 212, endPoint x: 581, endPoint y: 213, distance: 58.5
click at [581, 197] on div "$ 159" at bounding box center [639, 186] width 130 height 21
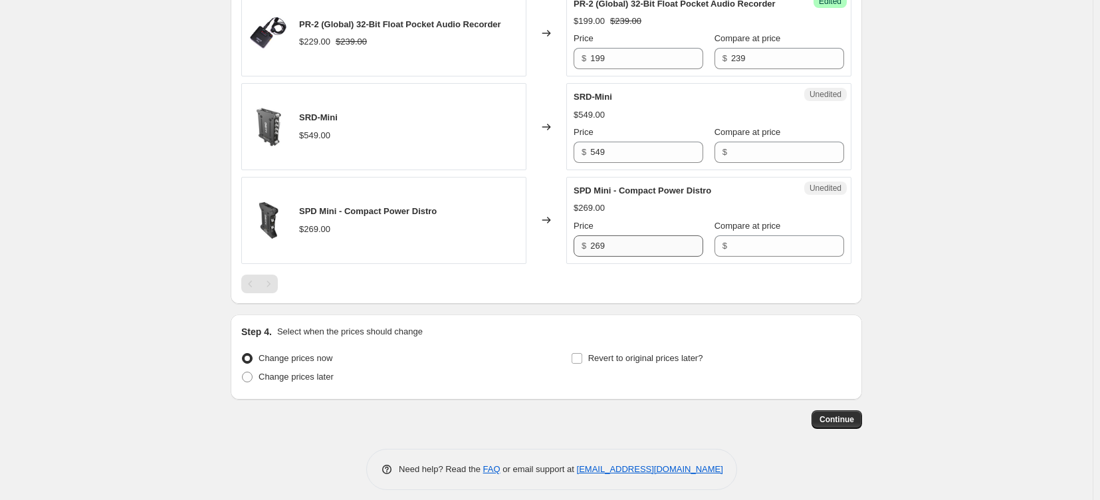
type input "135"
click at [653, 257] on input "269" at bounding box center [646, 245] width 113 height 21
drag, startPoint x: 626, startPoint y: 181, endPoint x: 556, endPoint y: 187, distance: 70.7
click at [556, 170] on div "SRD-Mini $549.00 Changed to Unedited SRD-Mini $549.00 Price $ 549 Compare at pr…" at bounding box center [546, 126] width 610 height 87
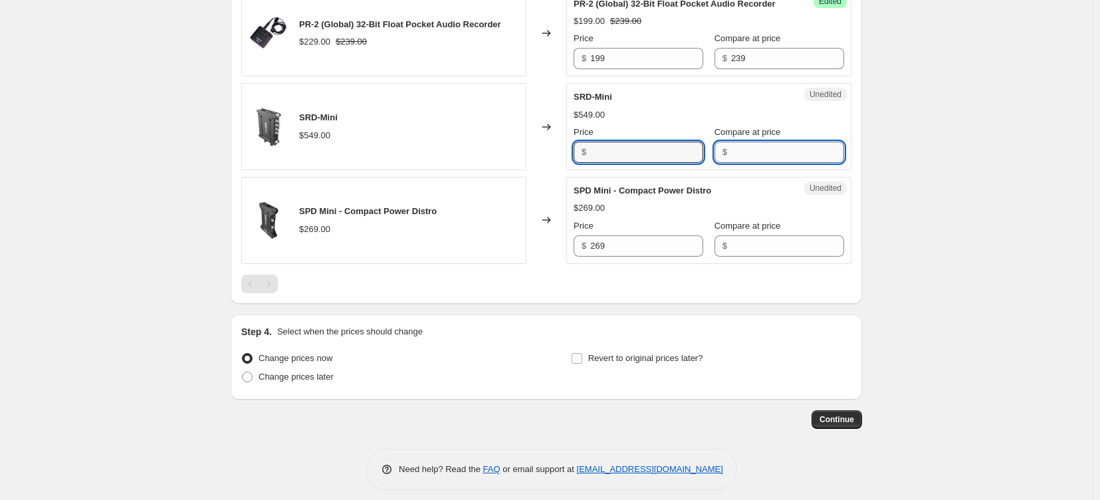
type input "549"
click at [775, 163] on input "Compare at price" at bounding box center [787, 152] width 113 height 21
click at [659, 163] on input "549" at bounding box center [646, 152] width 113 height 21
click at [774, 163] on input "Compare at price" at bounding box center [787, 152] width 113 height 21
paste input "549"
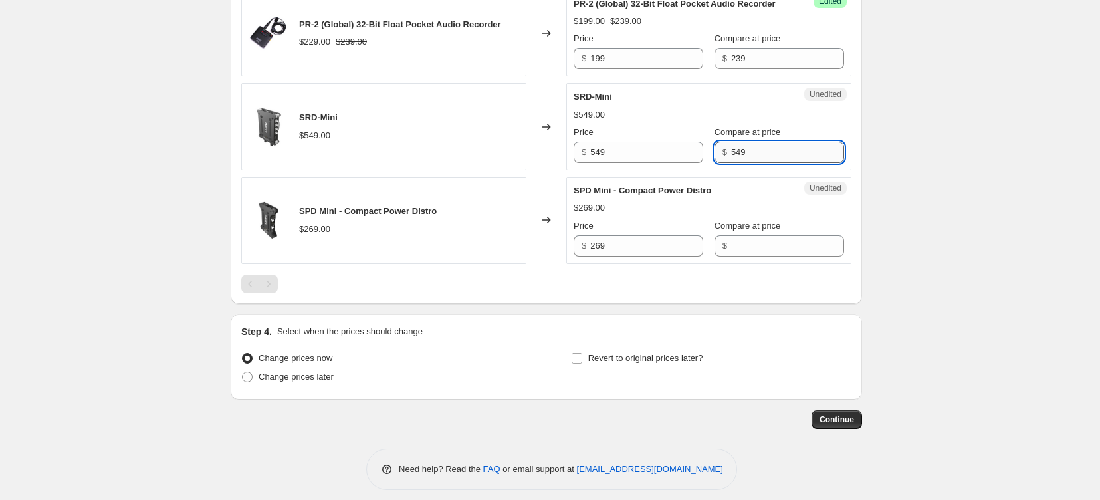
type input "549"
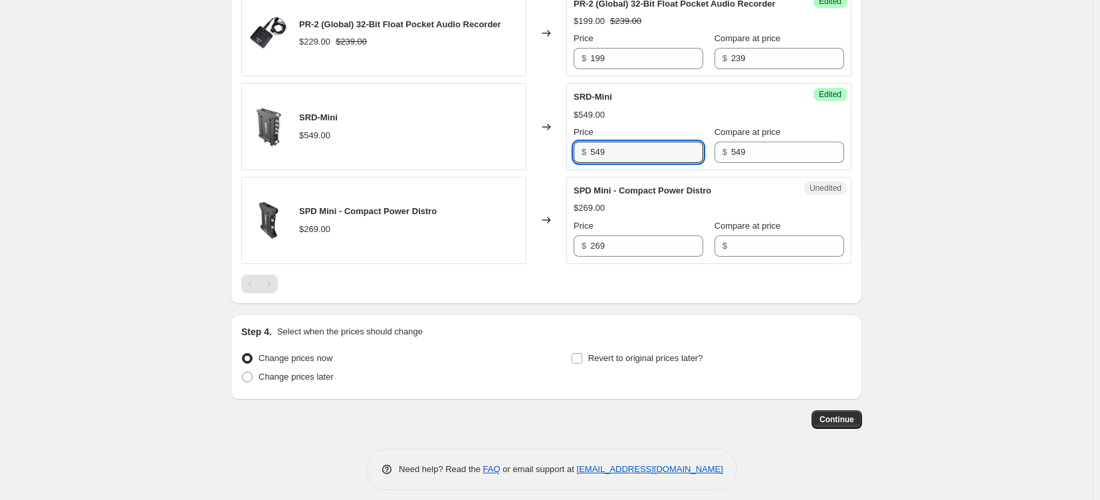
drag, startPoint x: 658, startPoint y: 191, endPoint x: 574, endPoint y: 191, distance: 84.4
click at [574, 170] on div "Success Edited SRD-Mini $549.00 Price $ 549 Compare at price $ 549" at bounding box center [708, 126] width 285 height 87
type input "466"
click at [663, 257] on input "269" at bounding box center [646, 245] width 113 height 21
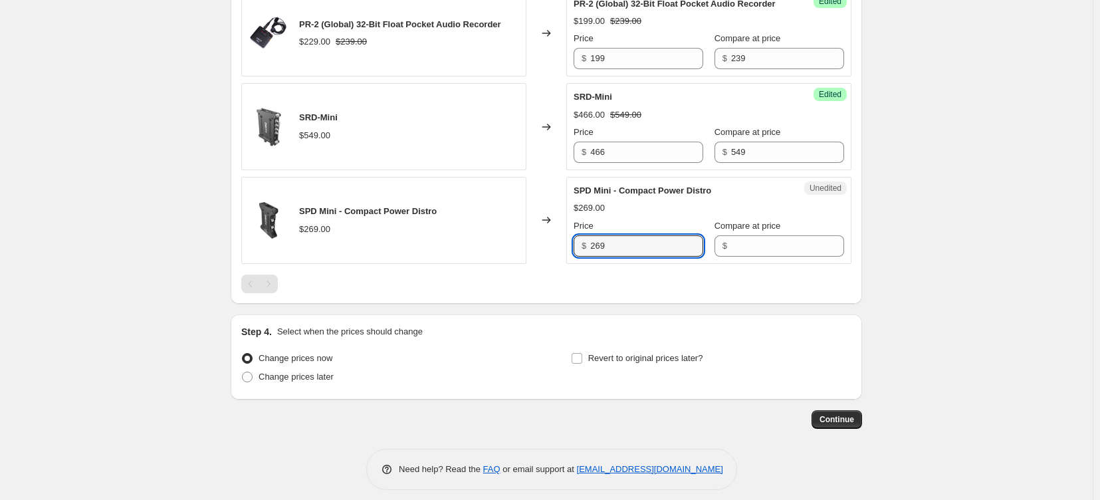
drag, startPoint x: 628, startPoint y: 288, endPoint x: 584, endPoint y: 289, distance: 44.6
click at [584, 257] on div "$ 269" at bounding box center [639, 245] width 130 height 21
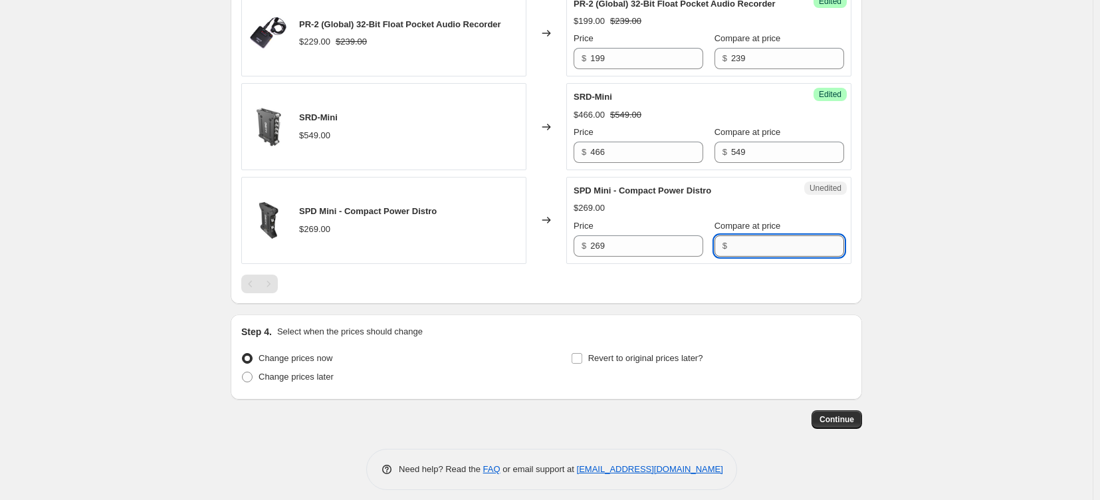
click at [773, 257] on input "Compare at price" at bounding box center [787, 245] width 113 height 21
paste input "269"
type input "269"
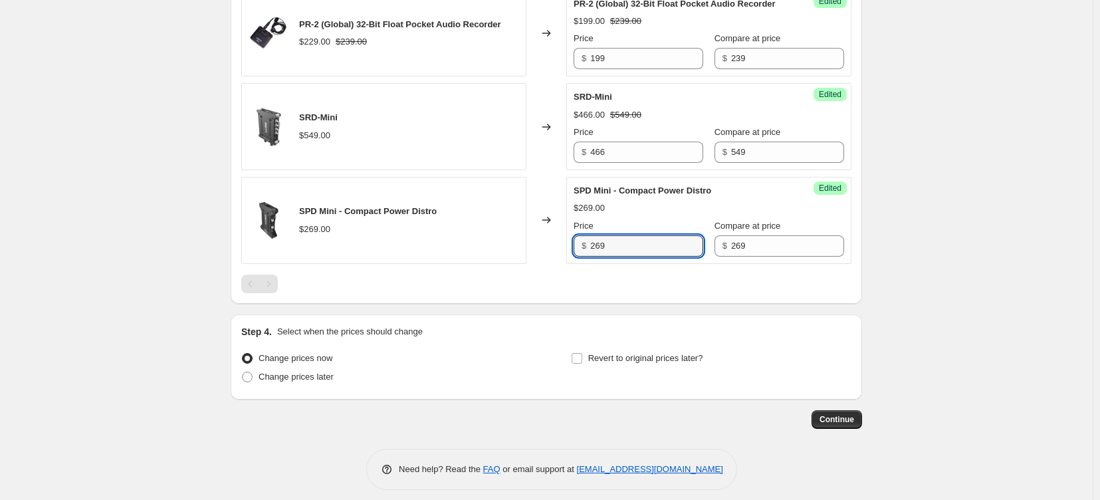
drag, startPoint x: 579, startPoint y: 286, endPoint x: 565, endPoint y: 286, distance: 14.0
click at [565, 264] on div "SPD Mini - Compact Power Distro $269.00 Changed to Success Edited SPD Mini - Co…" at bounding box center [546, 220] width 610 height 87
type input "228"
click at [647, 293] on div at bounding box center [546, 284] width 610 height 19
click at [582, 364] on input "Revert to original prices later?" at bounding box center [577, 358] width 11 height 11
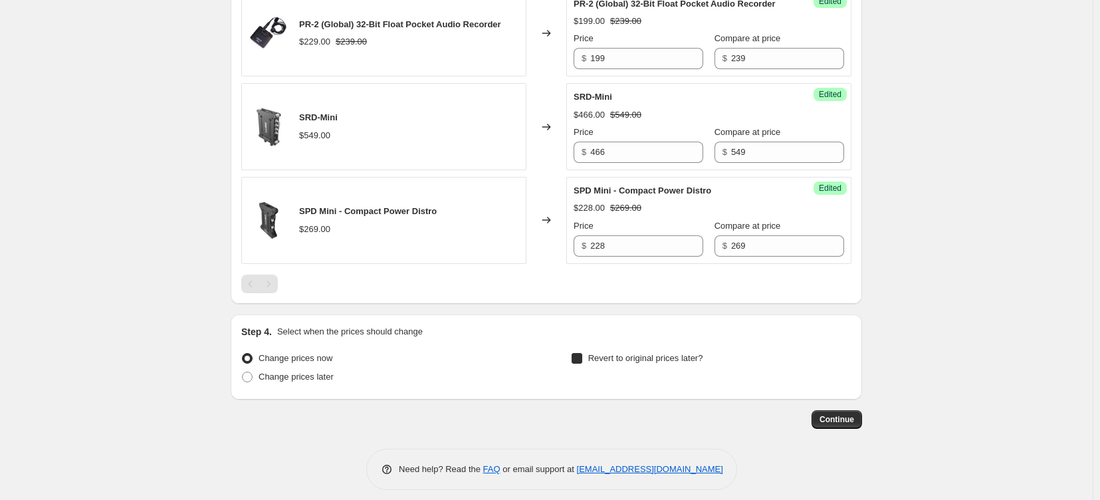
checkbox input "true"
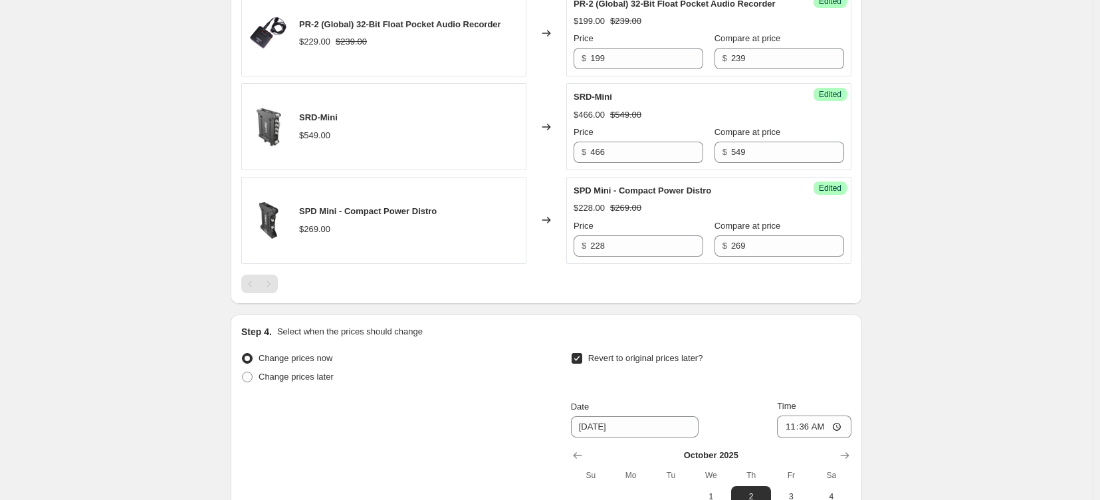
click at [724, 293] on div at bounding box center [546, 284] width 610 height 19
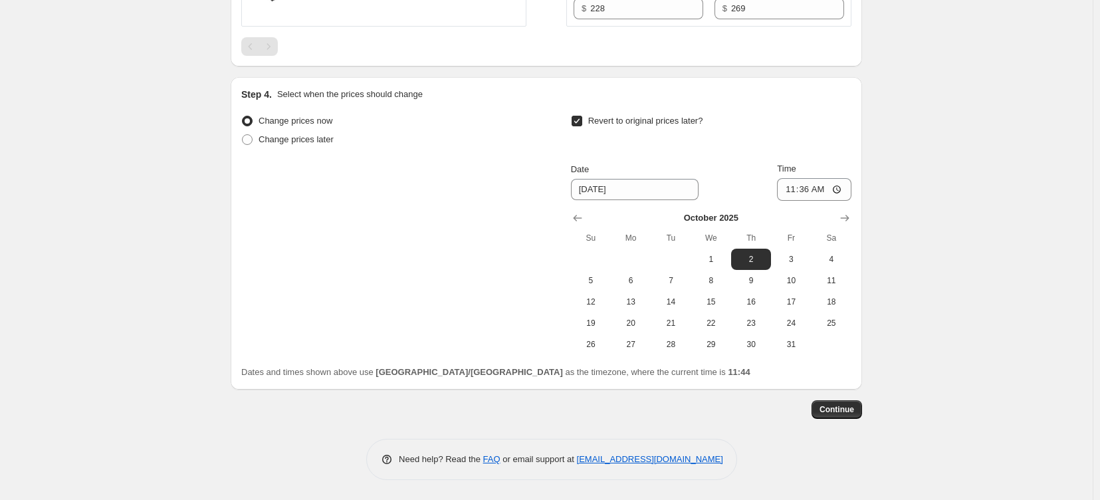
scroll to position [1185, 0]
click at [242, 134] on span at bounding box center [247, 139] width 11 height 11
click at [242, 134] on input "Change prices later" at bounding box center [242, 134] width 1 height 1
radio input "true"
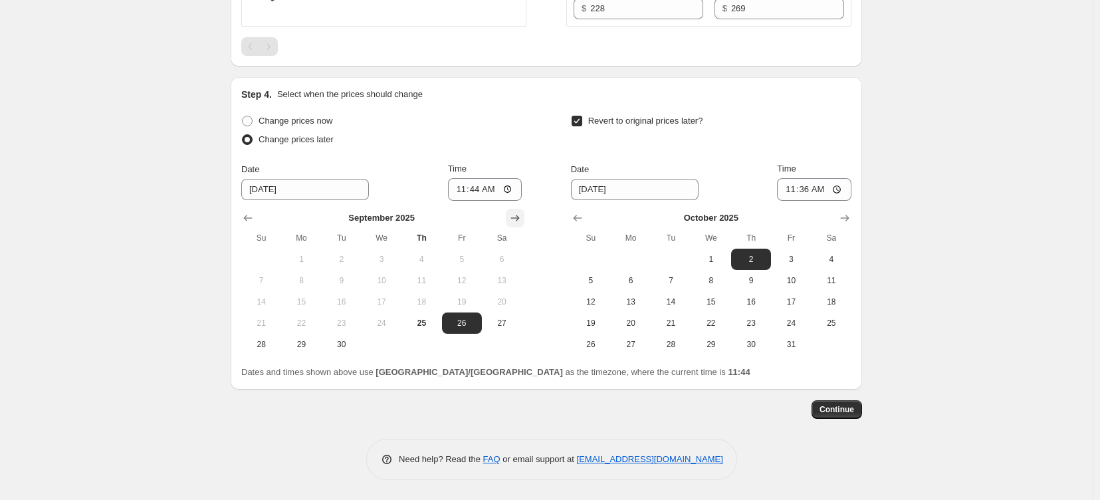
click at [521, 211] on icon "Show next month, October 2025" at bounding box center [515, 217] width 13 height 13
click at [425, 254] on span "2" at bounding box center [421, 259] width 29 height 11
type input "10/2/2025"
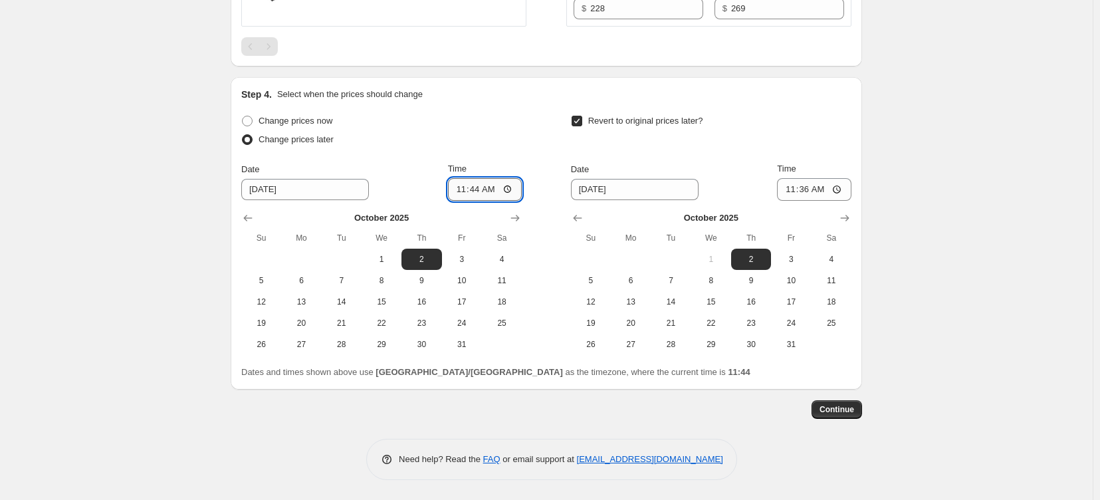
click at [472, 178] on input "11:44" at bounding box center [485, 189] width 74 height 23
type input "14:59"
click at [840, 296] on span "18" at bounding box center [831, 301] width 29 height 11
type input "10/18/2025"
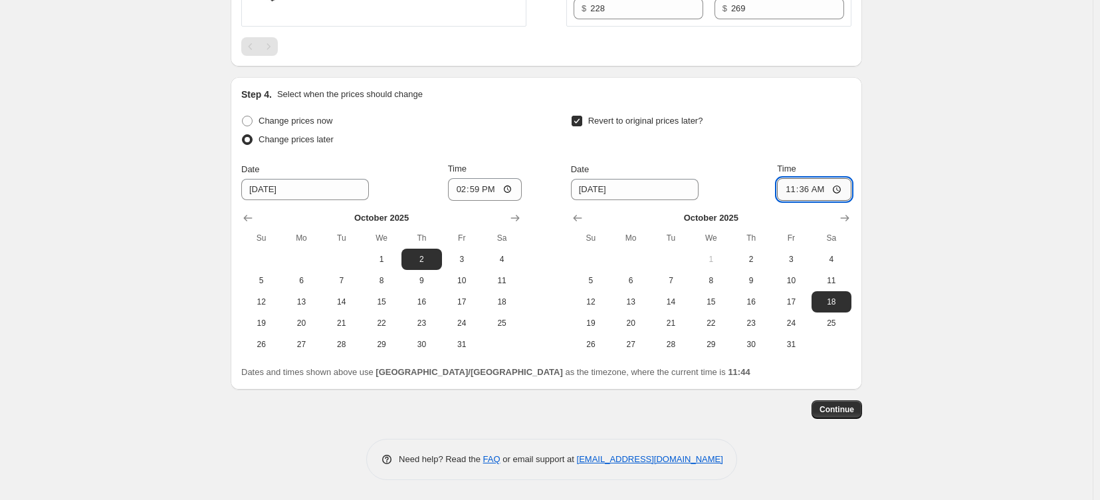
click at [824, 178] on input "11:36" at bounding box center [814, 189] width 74 height 23
type input "15:00"
click at [854, 408] on span "Continue" at bounding box center [837, 409] width 35 height 11
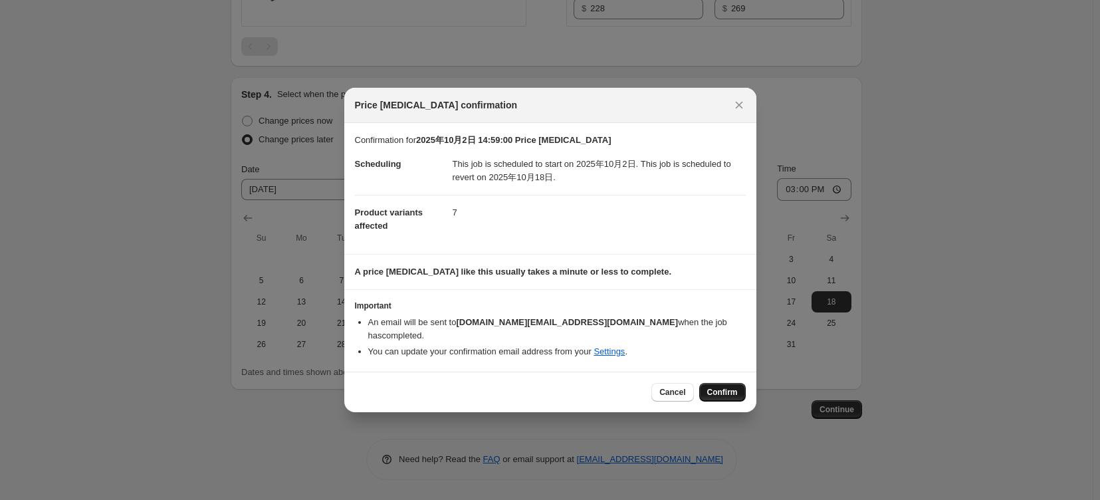
click at [738, 393] on span "Confirm" at bounding box center [722, 392] width 31 height 11
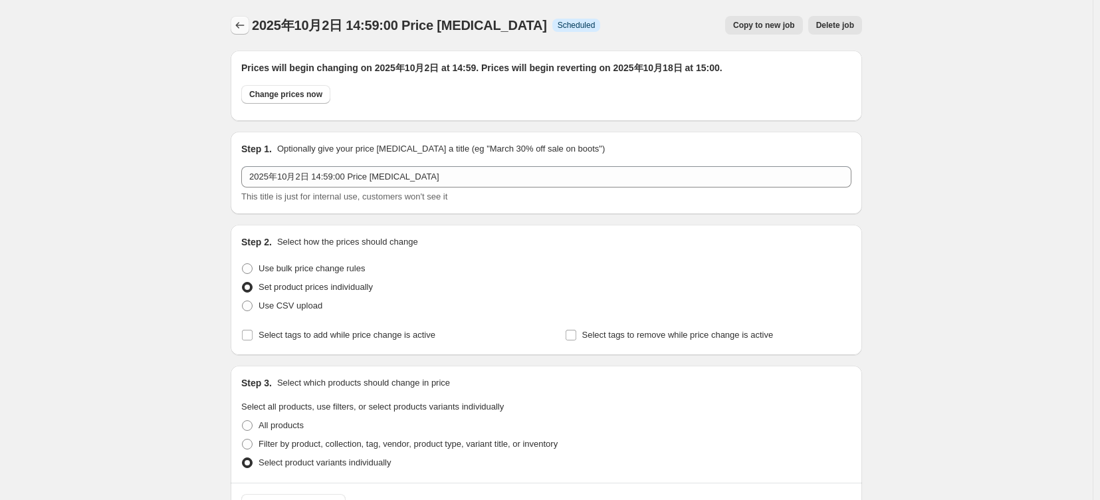
click at [233, 27] on icon "Price change jobs" at bounding box center [239, 25] width 13 height 13
